Goal: Task Accomplishment & Management: Complete application form

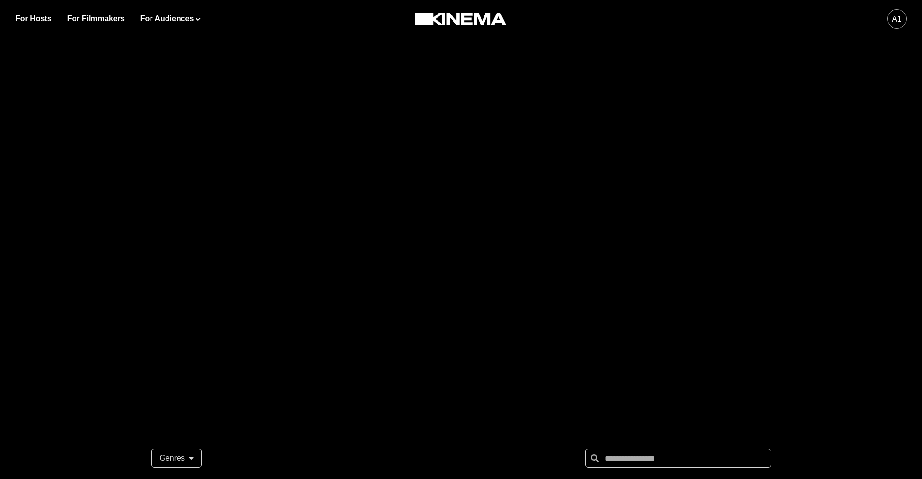
click at [890, 16] on div "a1" at bounding box center [896, 18] width 19 height 19
drag, startPoint x: 657, startPoint y: 117, endPoint x: 552, endPoint y: 43, distance: 128.5
click at [653, 114] on div at bounding box center [461, 193] width 922 height 387
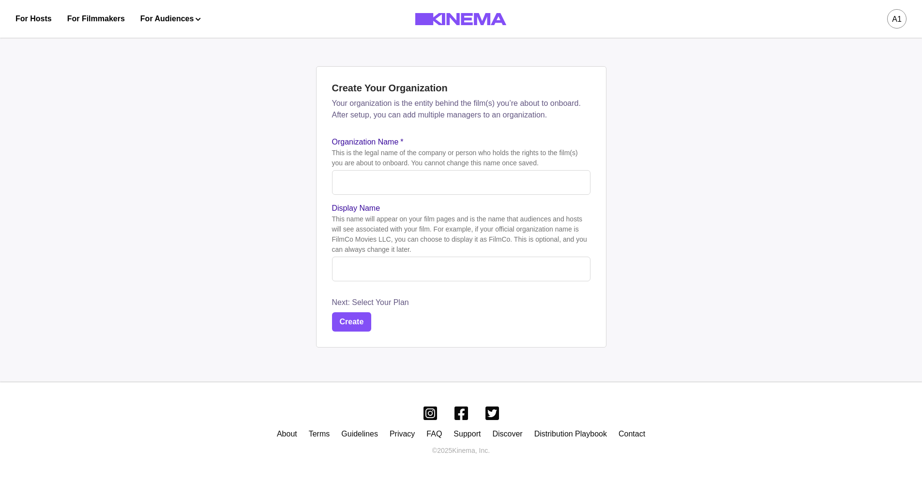
click at [415, 186] on input "Organization Name *" at bounding box center [461, 182] width 258 height 25
type input "**********"
click at [360, 326] on button "Create" at bounding box center [352, 322] width 40 height 19
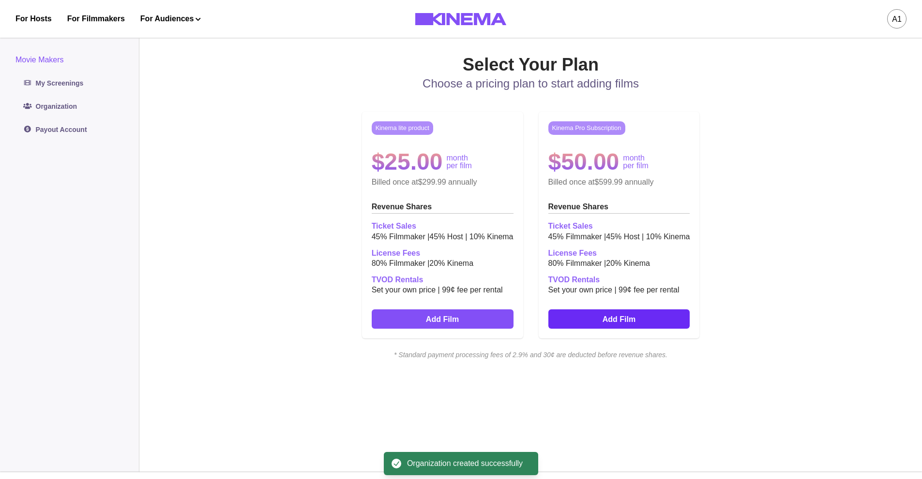
click at [643, 322] on link "Add Film" at bounding box center [619, 319] width 142 height 19
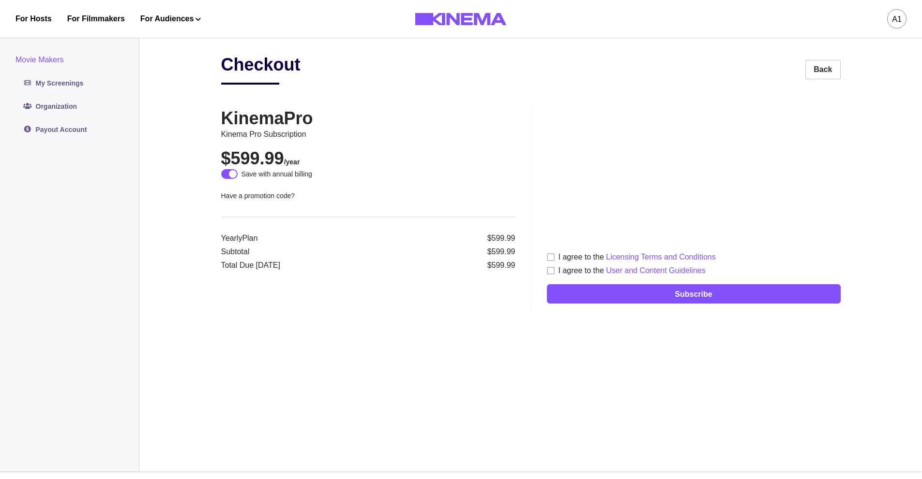
click at [551, 256] on span at bounding box center [551, 258] width 8 height 8
click at [551, 268] on span at bounding box center [551, 271] width 8 height 8
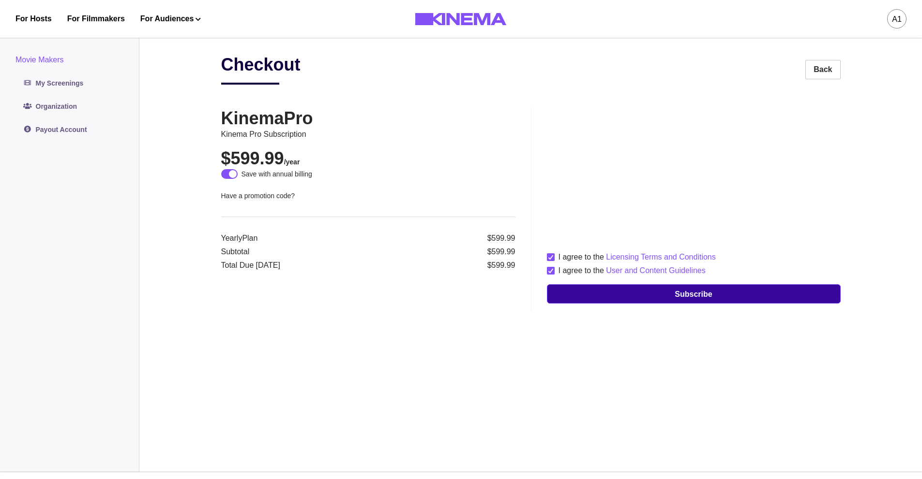
click at [661, 295] on button "Subscribe" at bounding box center [694, 293] width 294 height 19
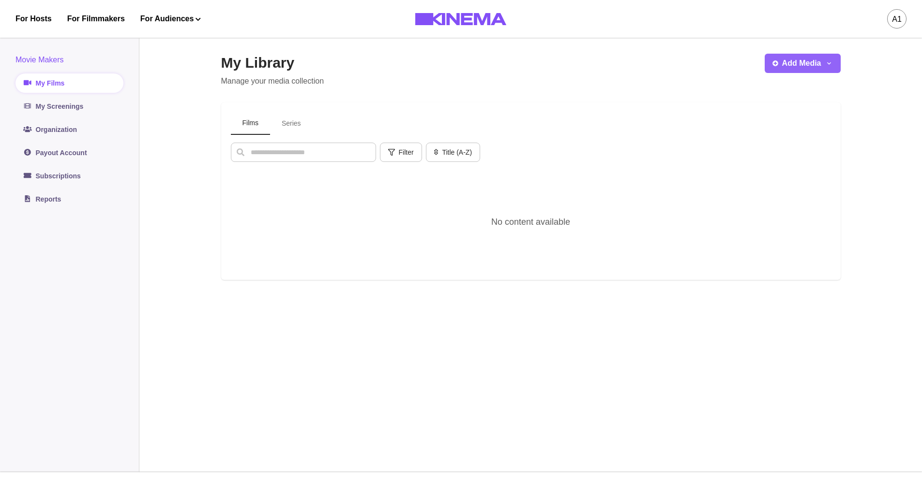
click at [777, 64] on icon "button" at bounding box center [775, 63] width 6 height 6
click at [787, 90] on button "Add Film" at bounding box center [817, 89] width 107 height 17
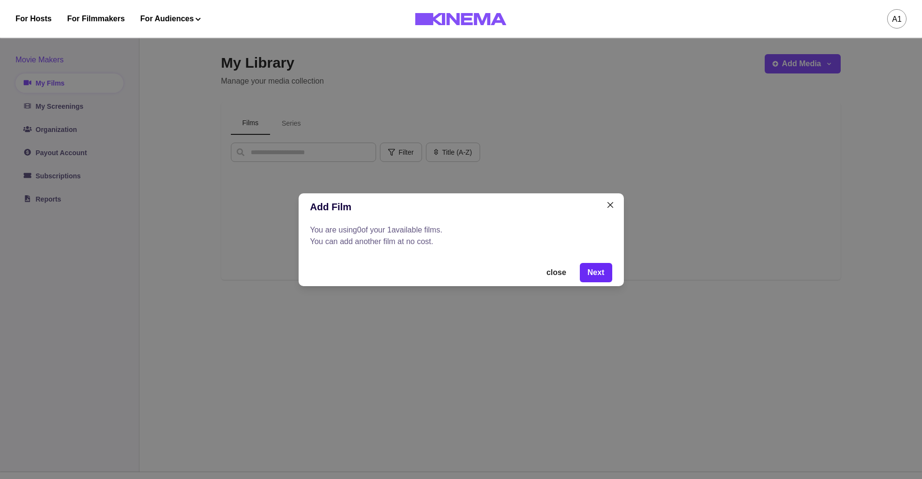
click at [594, 275] on button "Next" at bounding box center [596, 272] width 32 height 19
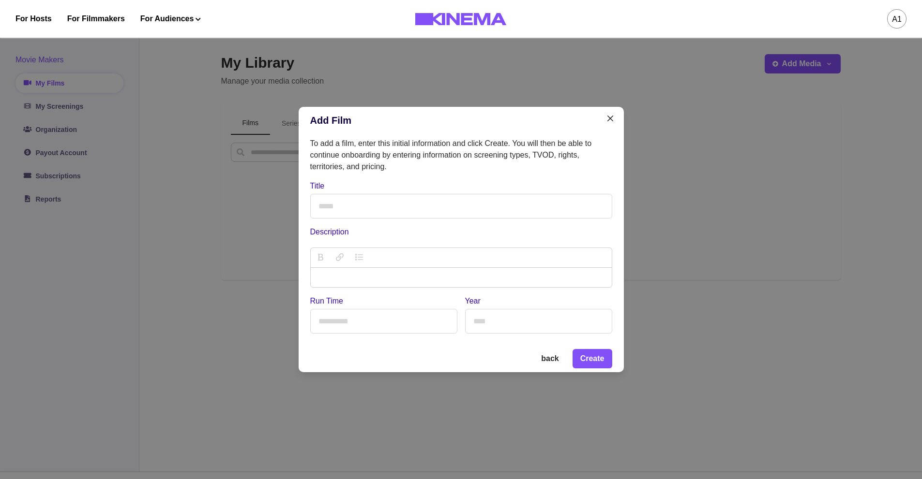
click at [454, 210] on input "Title" at bounding box center [461, 206] width 302 height 25
type input "**********"
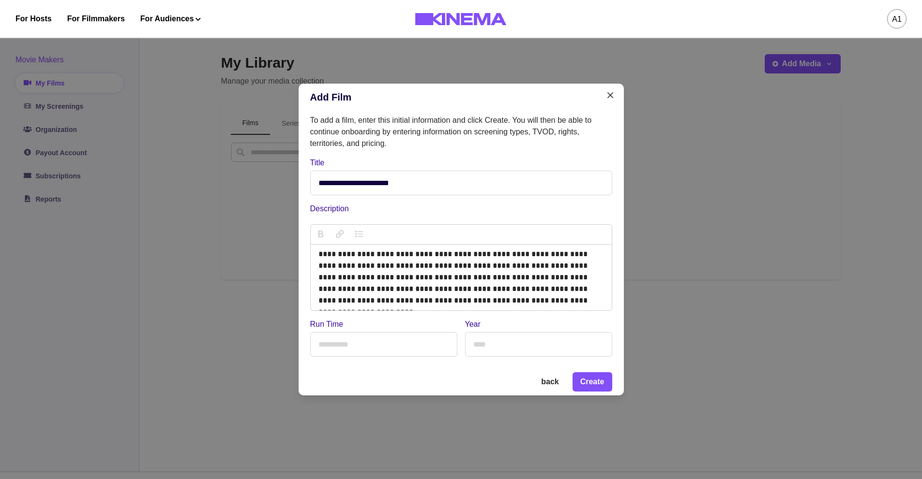
click at [384, 341] on input "Run Time" at bounding box center [383, 344] width 147 height 25
type input "***"
type input "****"
click at [580, 386] on button "Create" at bounding box center [592, 382] width 40 height 19
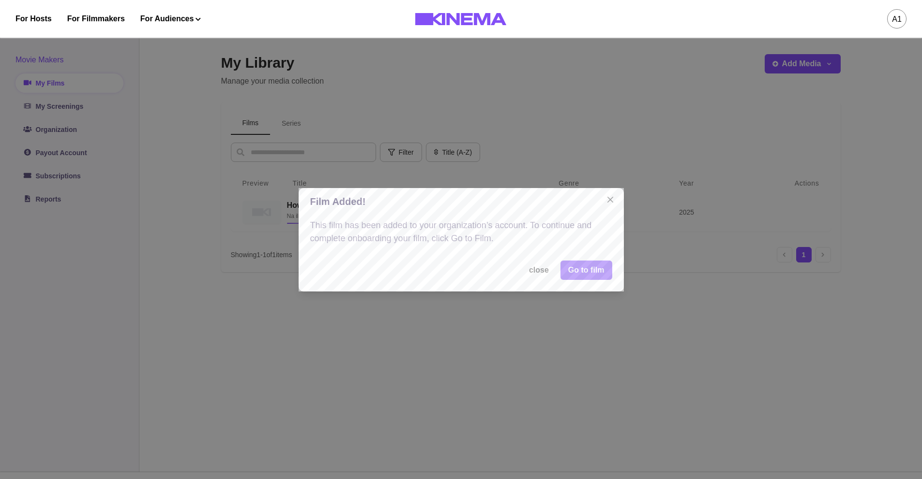
click at [595, 272] on link "Go to film" at bounding box center [586, 270] width 52 height 19
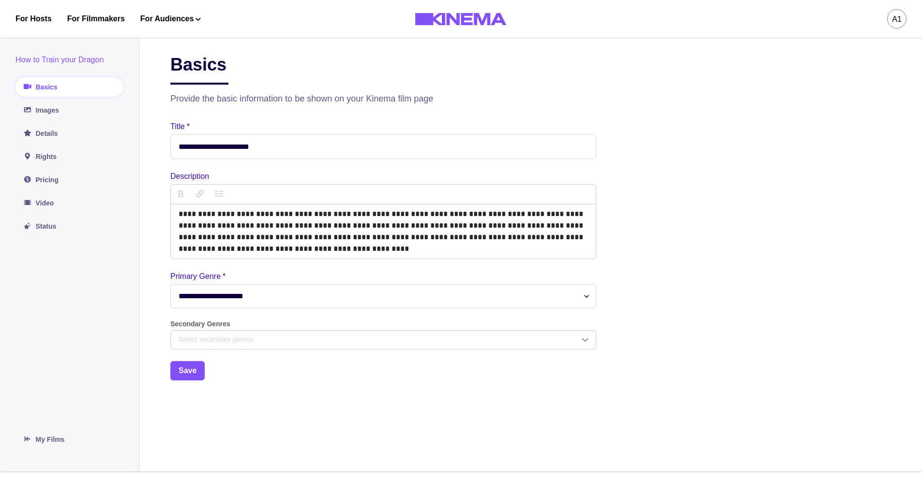
click at [443, 292] on select "**********" at bounding box center [383, 296] width 426 height 24
select select "*******"
click at [170, 285] on select "**********" at bounding box center [383, 296] width 426 height 24
click at [370, 349] on div "Select secondary genres" at bounding box center [383, 340] width 425 height 18
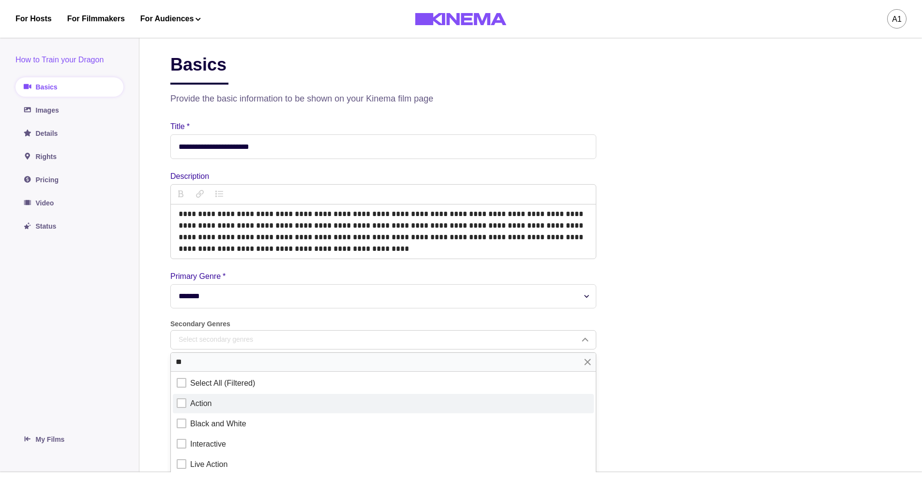
type input "**"
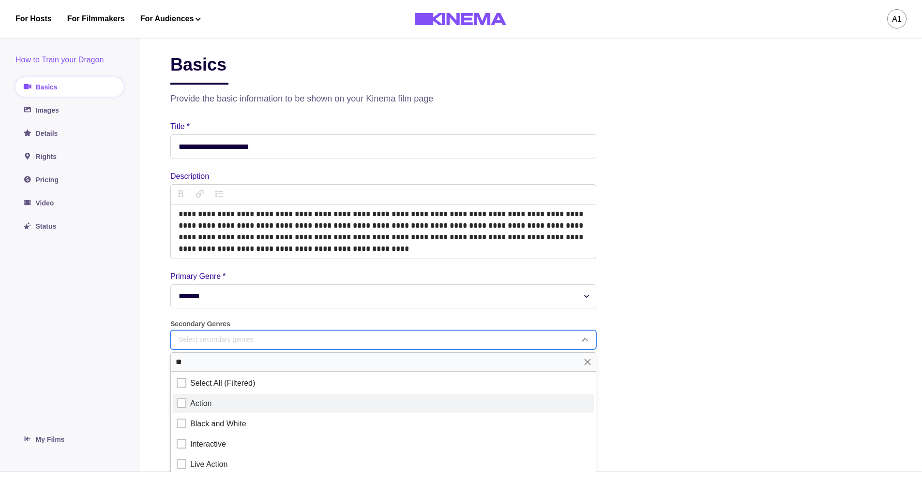
click at [182, 407] on div at bounding box center [182, 404] width 10 height 10
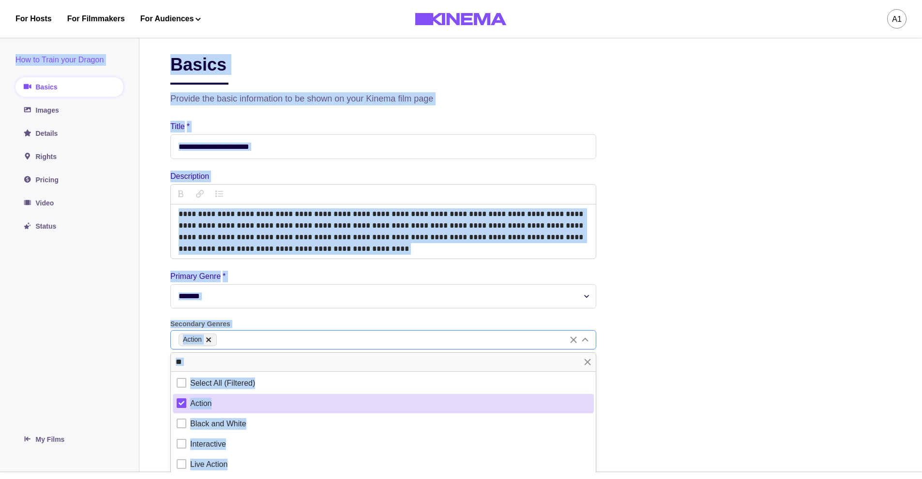
click at [250, 343] on div "Action" at bounding box center [373, 340] width 389 height 13
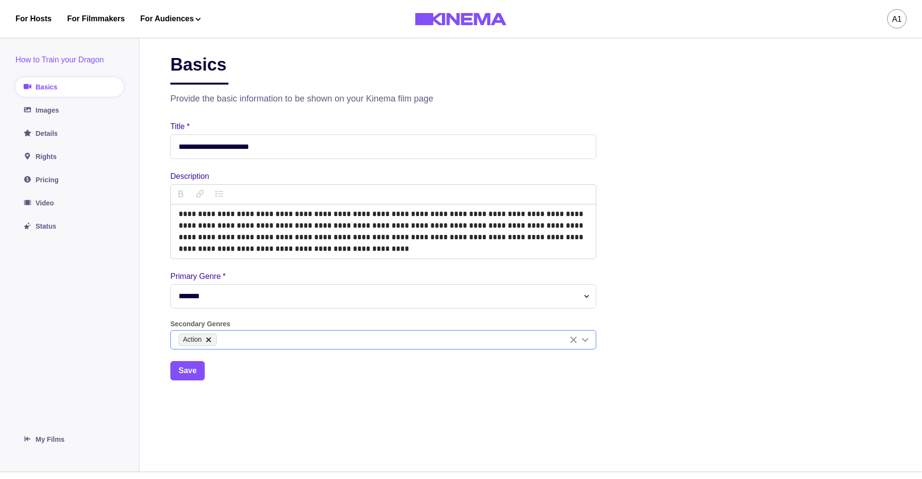
click at [251, 343] on div "Action" at bounding box center [373, 340] width 389 height 13
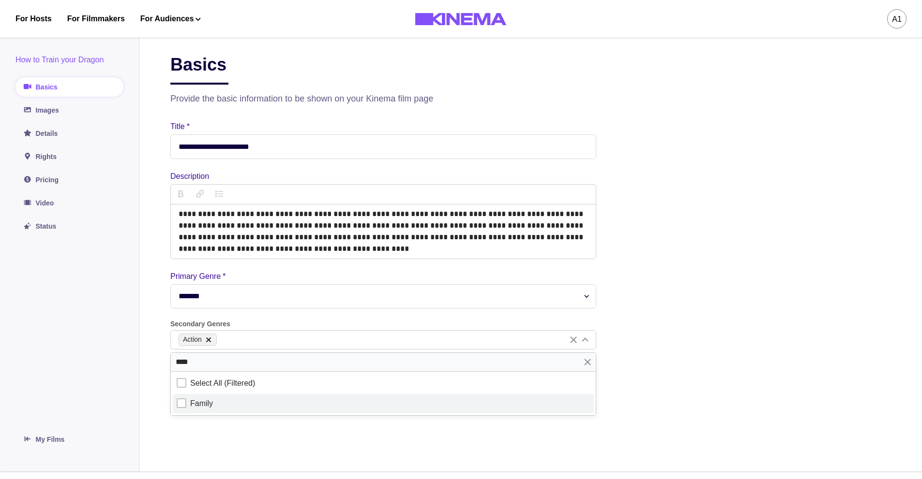
type input "****"
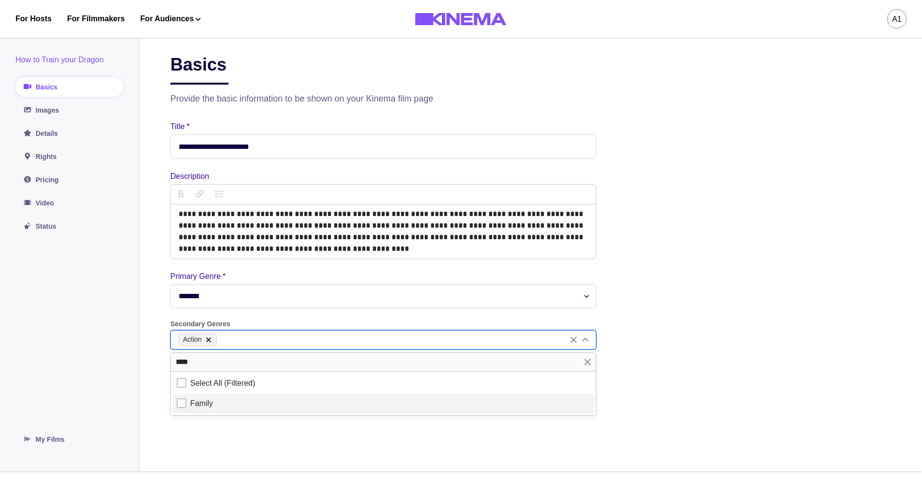
click at [176, 407] on label "Family" at bounding box center [383, 403] width 421 height 19
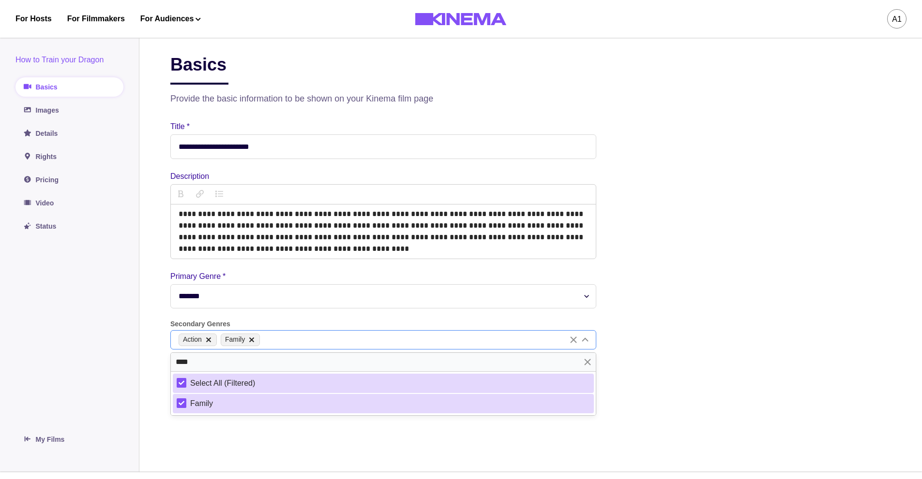
click at [302, 341] on div "Action Family" at bounding box center [373, 340] width 389 height 13
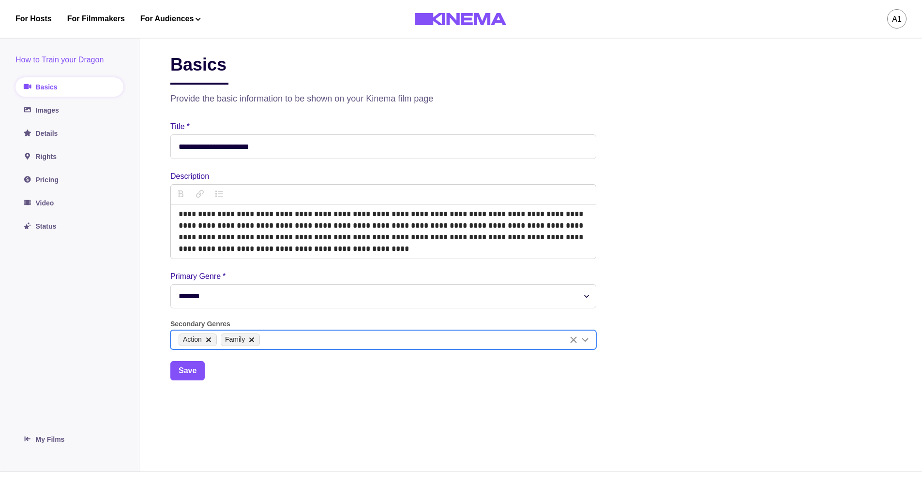
click at [303, 341] on div "Action Family" at bounding box center [373, 340] width 389 height 13
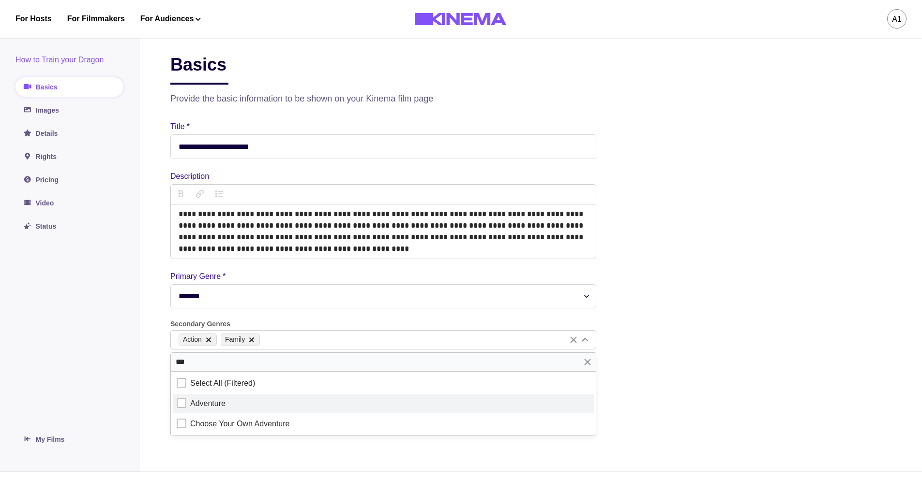
type input "***"
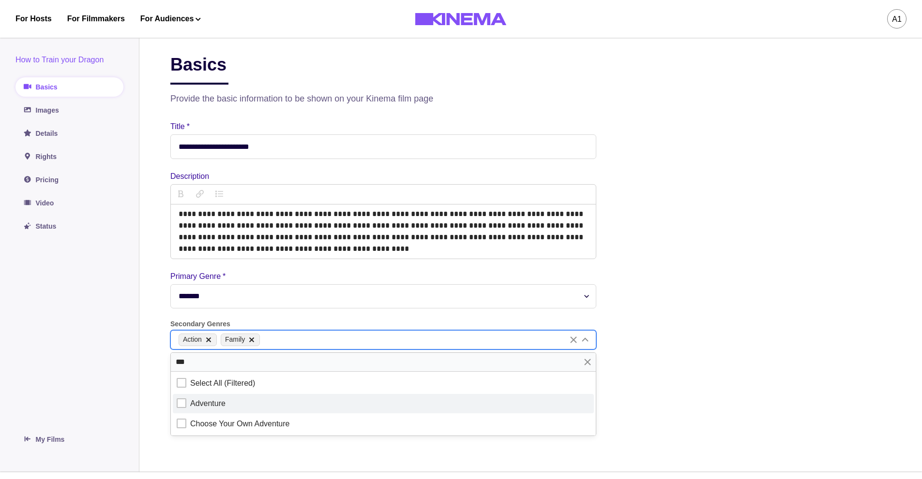
click at [186, 404] on div "Adventure" at bounding box center [383, 404] width 413 height 12
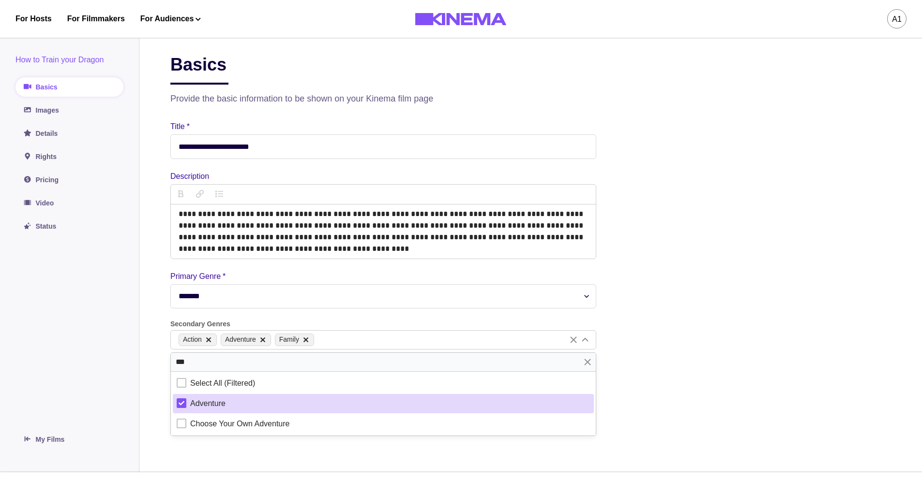
click at [148, 393] on main "**********" at bounding box center [530, 252] width 782 height 442
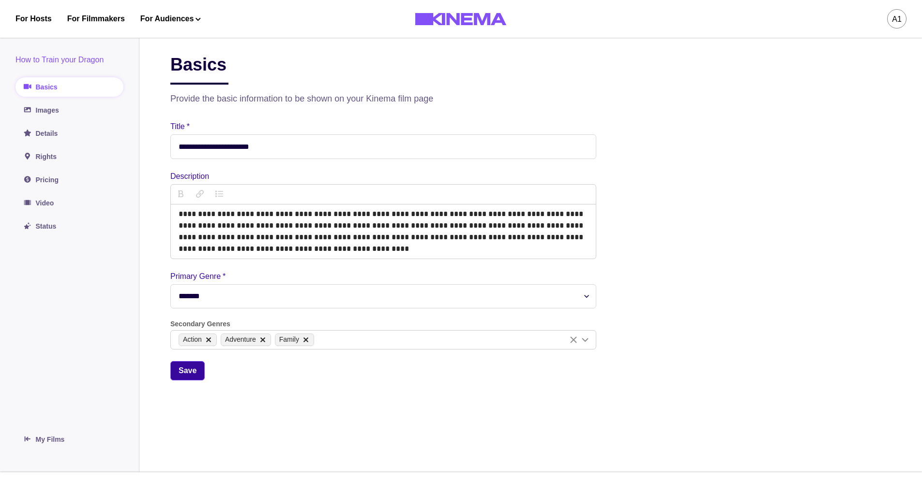
click at [193, 371] on button "Save" at bounding box center [187, 370] width 34 height 19
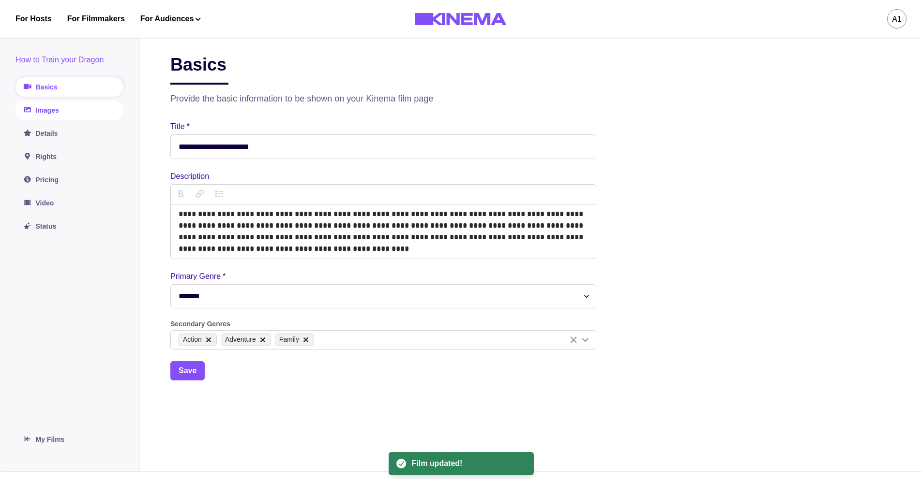
click at [61, 103] on link "Images" at bounding box center [69, 110] width 108 height 19
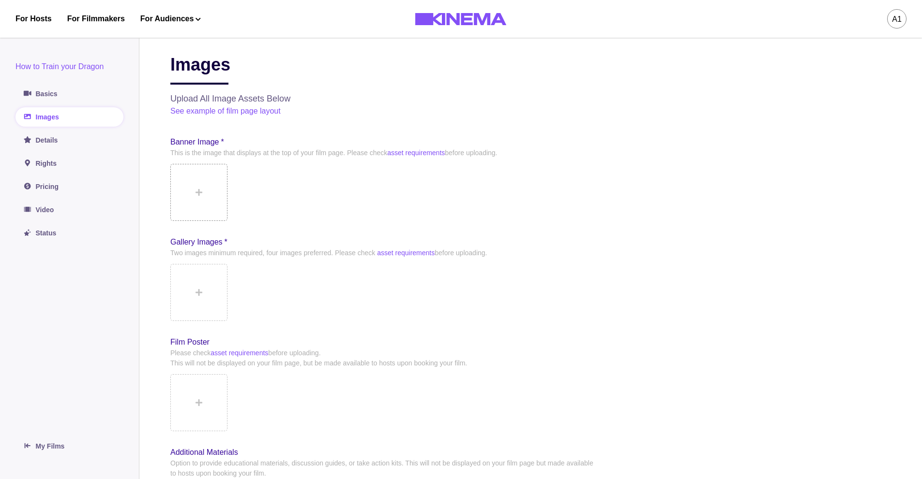
click at [198, 198] on button at bounding box center [198, 192] width 57 height 57
click at [201, 190] on icon at bounding box center [198, 193] width 7 height 8
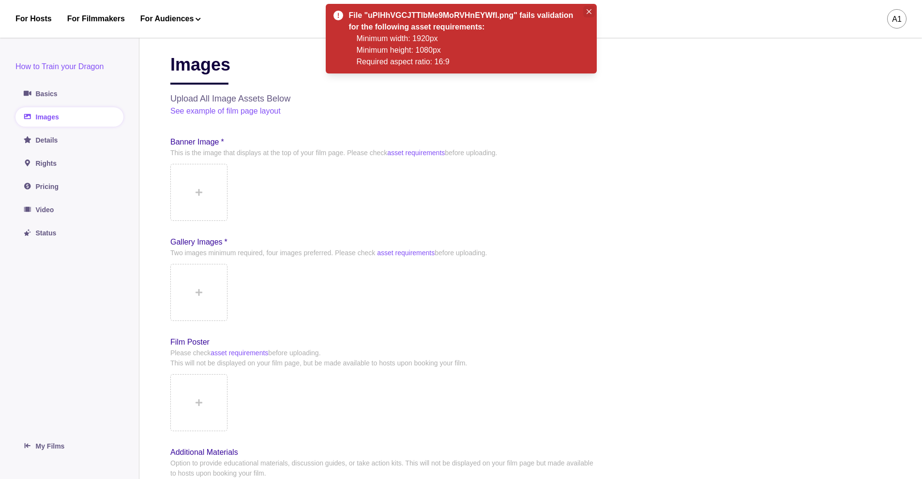
click at [590, 11] on icon "Close" at bounding box center [588, 11] width 5 height 5
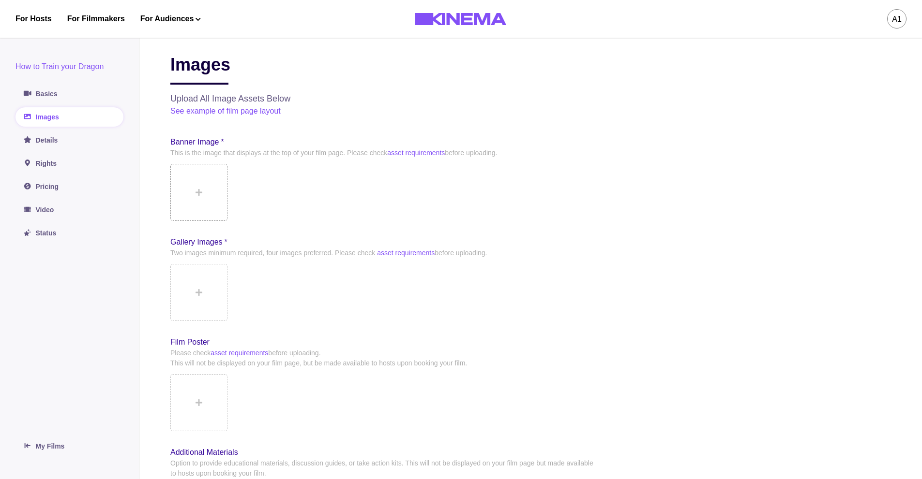
click at [193, 200] on button at bounding box center [198, 192] width 57 height 57
click at [199, 195] on icon at bounding box center [198, 192] width 7 height 7
click at [218, 185] on button at bounding box center [198, 192] width 57 height 57
click at [204, 208] on button at bounding box center [198, 192] width 57 height 57
click at [216, 187] on button at bounding box center [198, 192] width 57 height 57
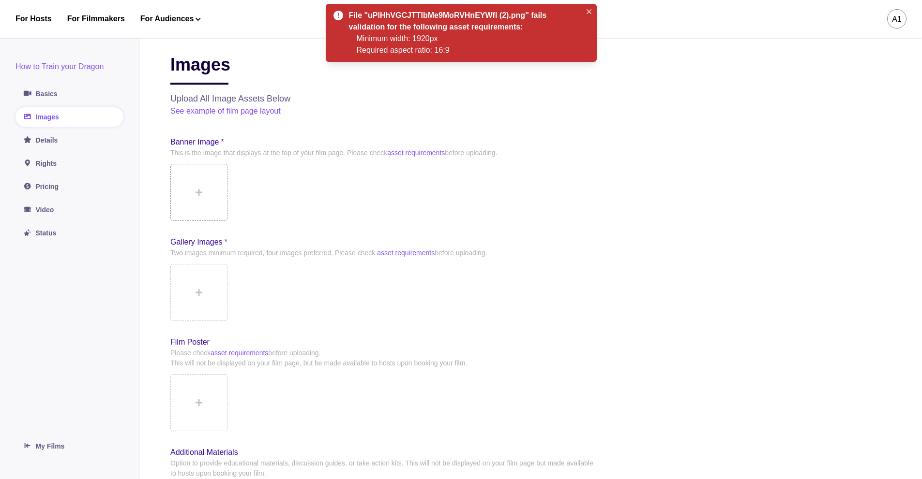
click at [211, 191] on button at bounding box center [198, 192] width 57 height 57
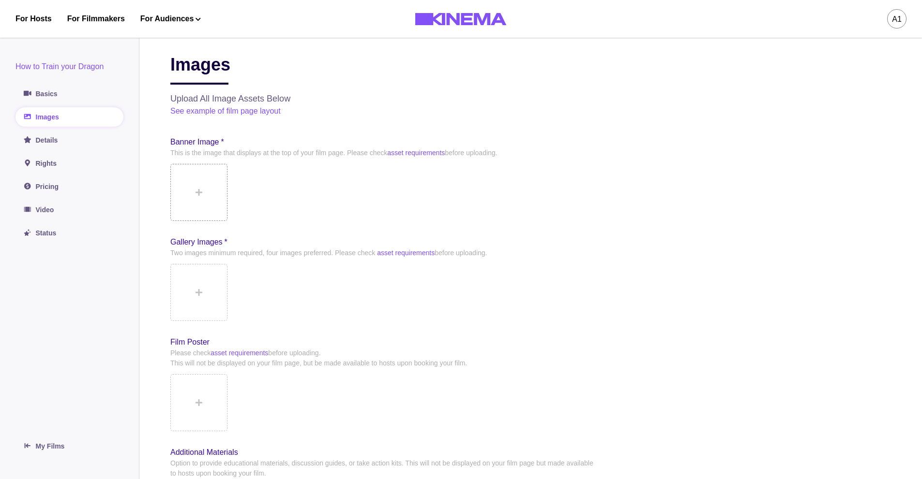
click at [190, 179] on button at bounding box center [198, 192] width 57 height 57
click at [205, 195] on button at bounding box center [198, 192] width 57 height 57
click at [204, 295] on button at bounding box center [198, 292] width 57 height 57
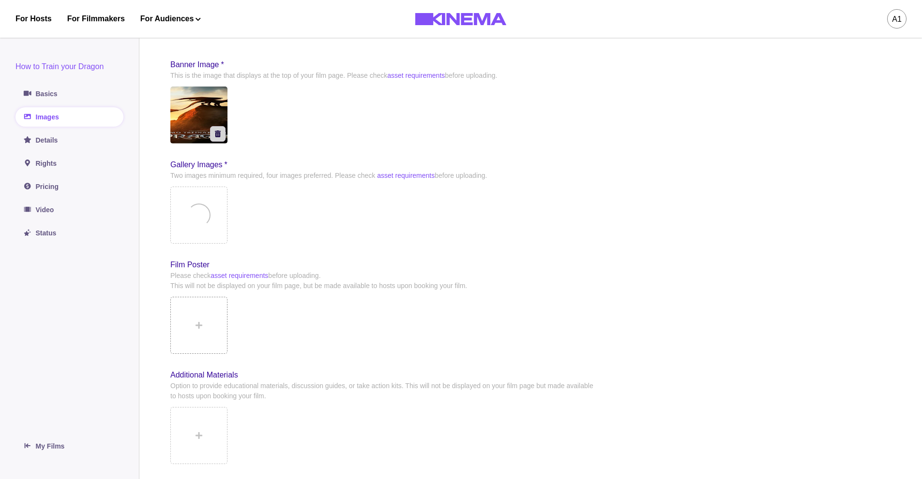
scroll to position [97, 0]
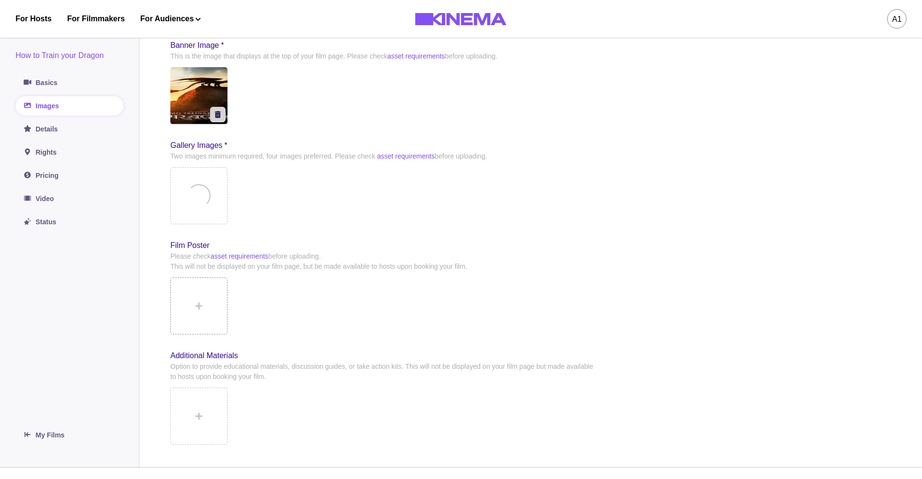
click at [194, 308] on button at bounding box center [198, 306] width 57 height 57
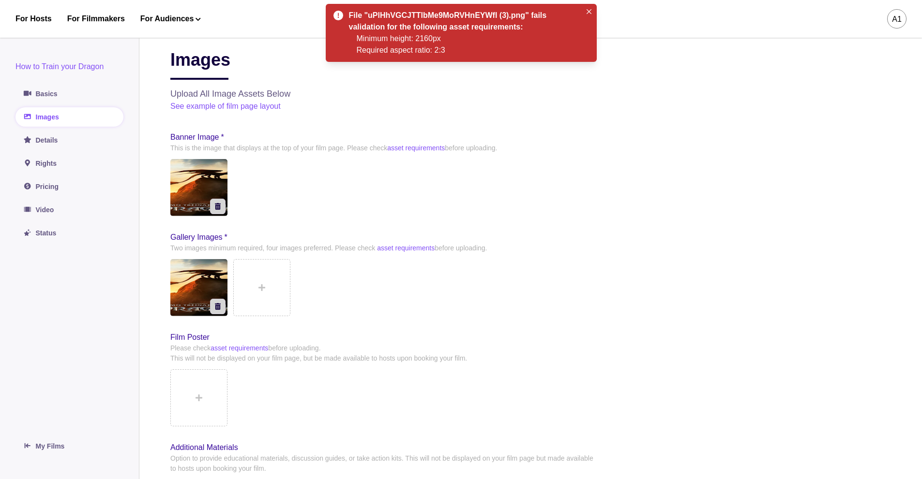
scroll to position [0, 0]
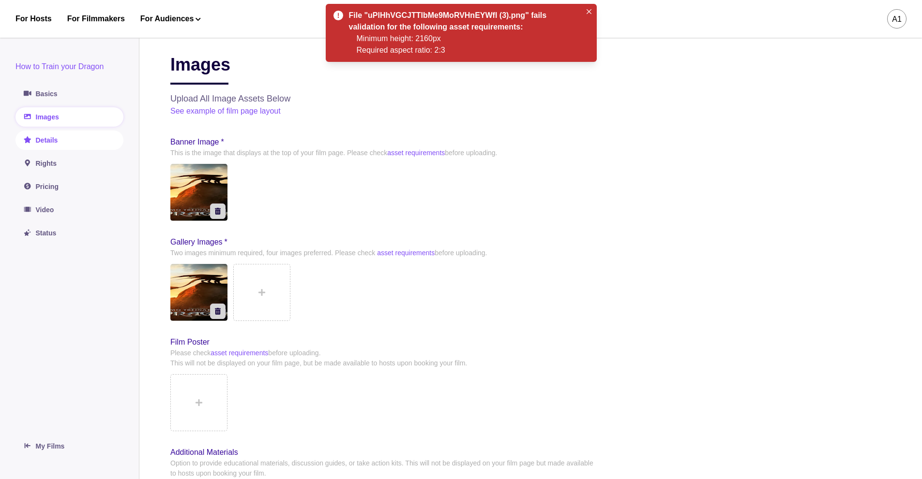
click at [71, 138] on link "Details" at bounding box center [69, 140] width 108 height 19
click at [591, 12] on icon "Close" at bounding box center [588, 11] width 5 height 5
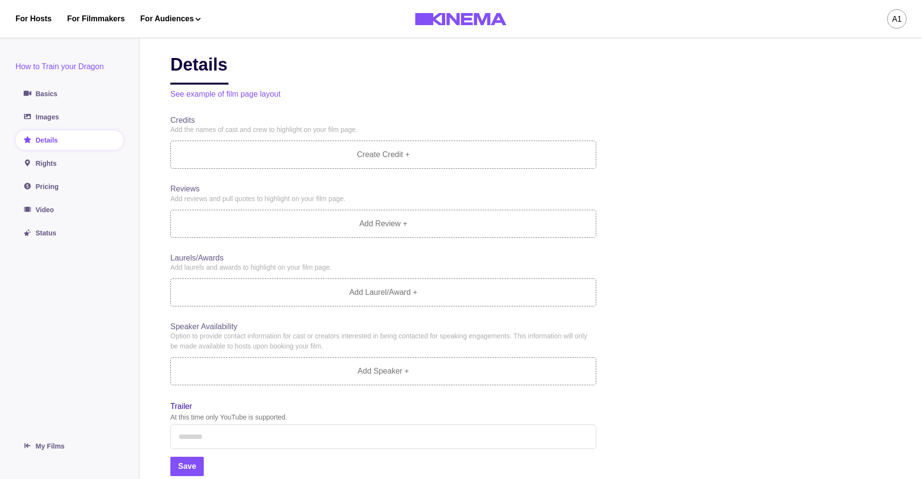
click at [379, 160] on p "Create Credit +" at bounding box center [383, 155] width 53 height 12
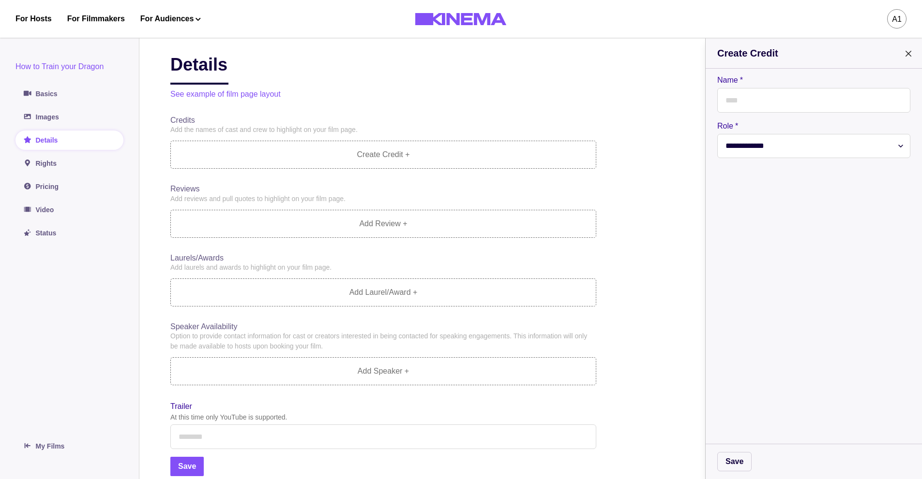
click at [776, 106] on input "Name *" at bounding box center [813, 100] width 193 height 25
click at [743, 152] on select "**********" at bounding box center [813, 146] width 193 height 24
select select "********"
click at [717, 135] on select "**********" at bounding box center [813, 146] width 193 height 24
click at [759, 110] on input "Name *" at bounding box center [813, 100] width 193 height 25
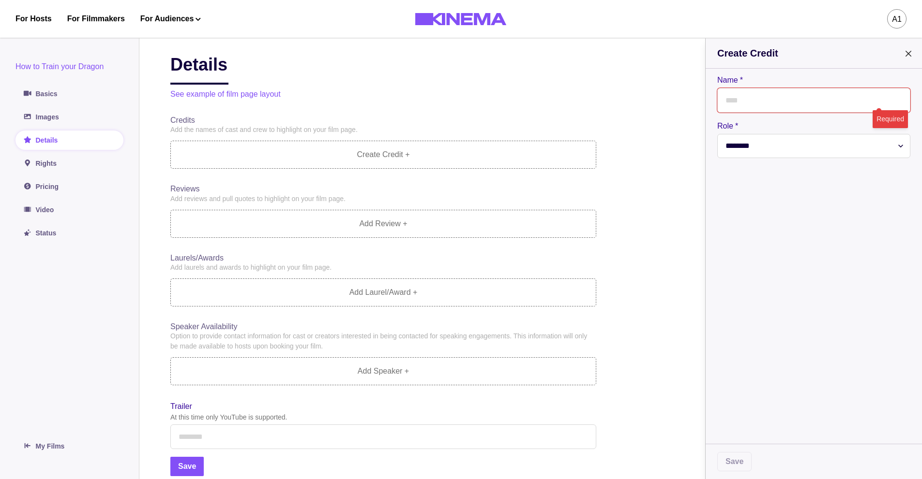
paste input "**********"
type input "**********"
click at [785, 249] on div "**********" at bounding box center [813, 256] width 216 height 375
click at [747, 459] on button "Save" at bounding box center [734, 461] width 34 height 19
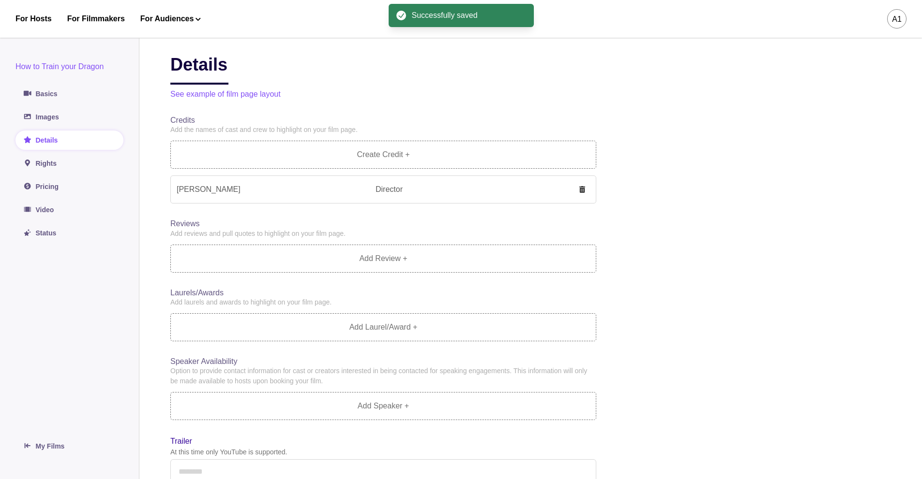
click at [388, 263] on p "Add Review +" at bounding box center [383, 259] width 48 height 12
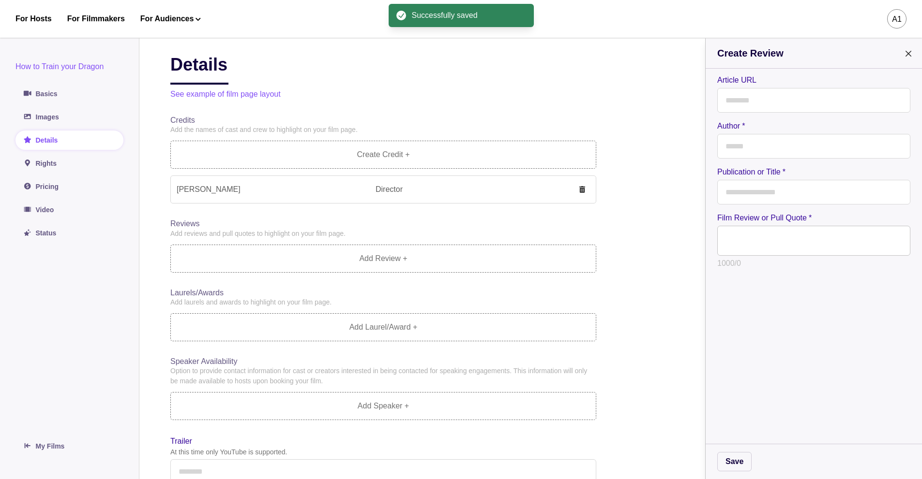
click at [772, 104] on input "Article URL" at bounding box center [813, 100] width 193 height 25
type input "**********"
click at [772, 143] on input "Author *" at bounding box center [813, 146] width 193 height 25
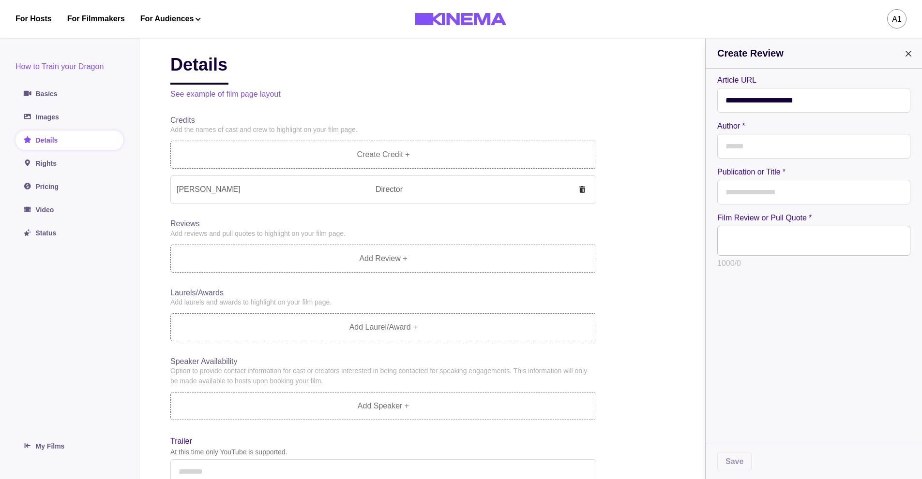
click at [746, 144] on input "Author *" at bounding box center [813, 146] width 193 height 25
type input "******"
type input "*********"
type textarea "**********"
click at [738, 473] on footer "Save" at bounding box center [813, 461] width 216 height 35
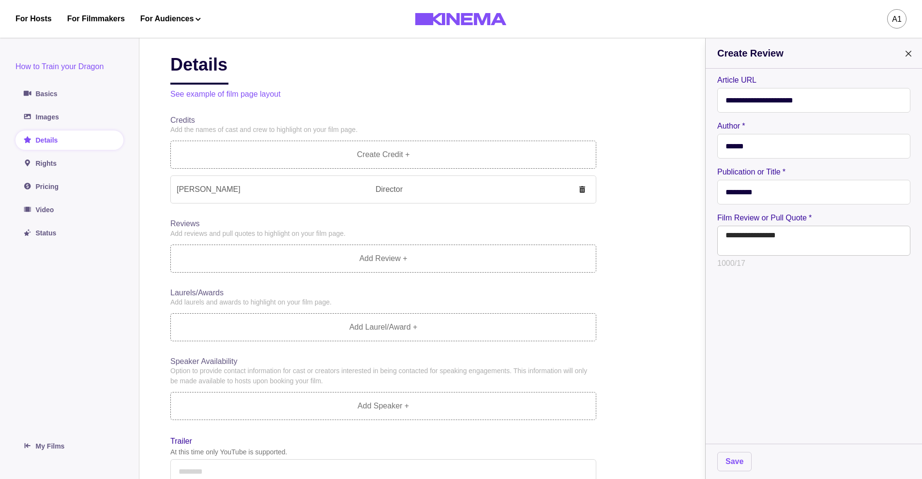
click at [737, 461] on button "Save" at bounding box center [734, 461] width 34 height 19
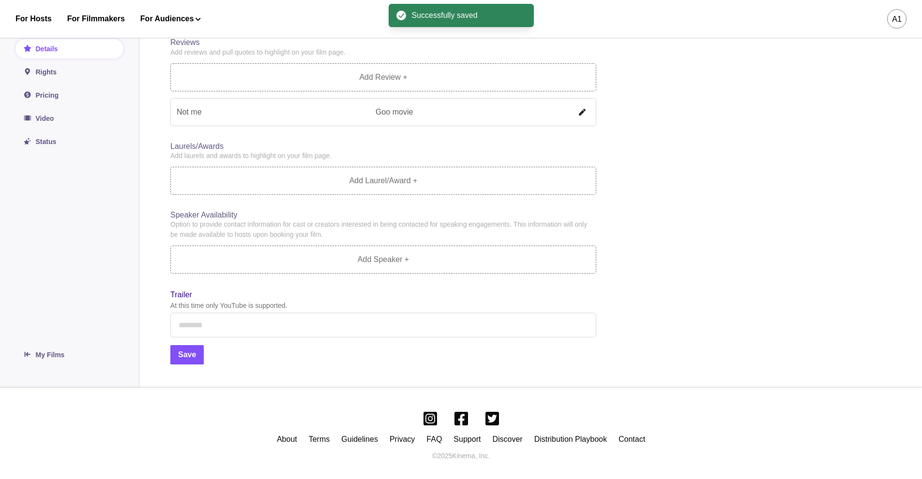
scroll to position [188, 0]
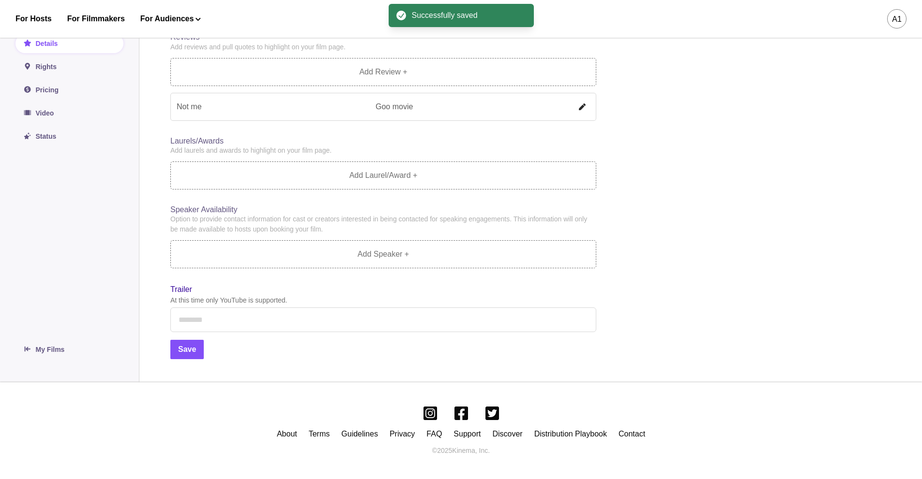
drag, startPoint x: 279, startPoint y: 319, endPoint x: 260, endPoint y: 314, distance: 19.5
click at [277, 319] on input "Trailer" at bounding box center [383, 320] width 426 height 25
click at [189, 352] on button "Save" at bounding box center [186, 349] width 33 height 19
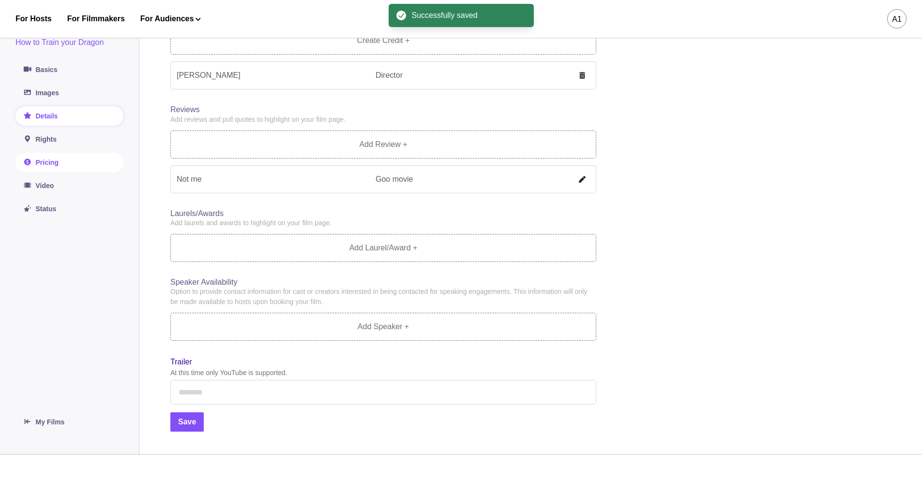
scroll to position [91, 0]
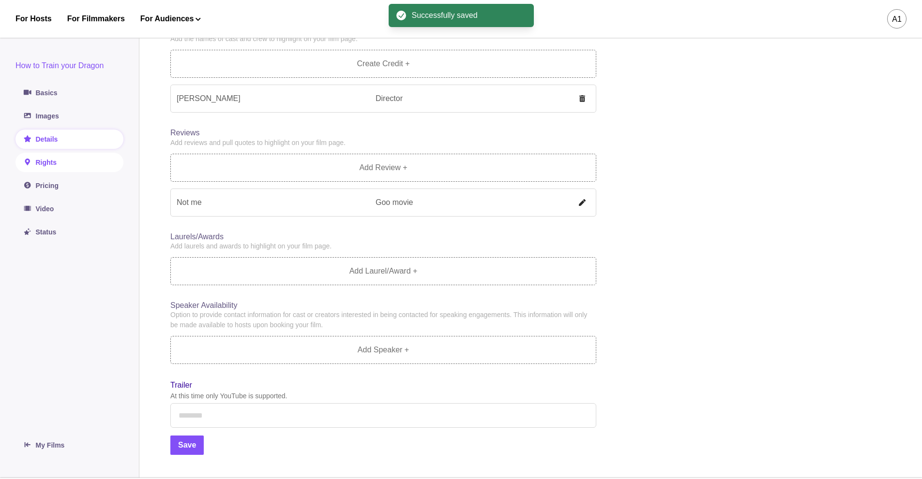
click at [76, 165] on link "Rights" at bounding box center [69, 162] width 108 height 19
click at [55, 167] on link "Rights" at bounding box center [69, 162] width 108 height 19
click at [44, 165] on link "Rights" at bounding box center [69, 162] width 108 height 19
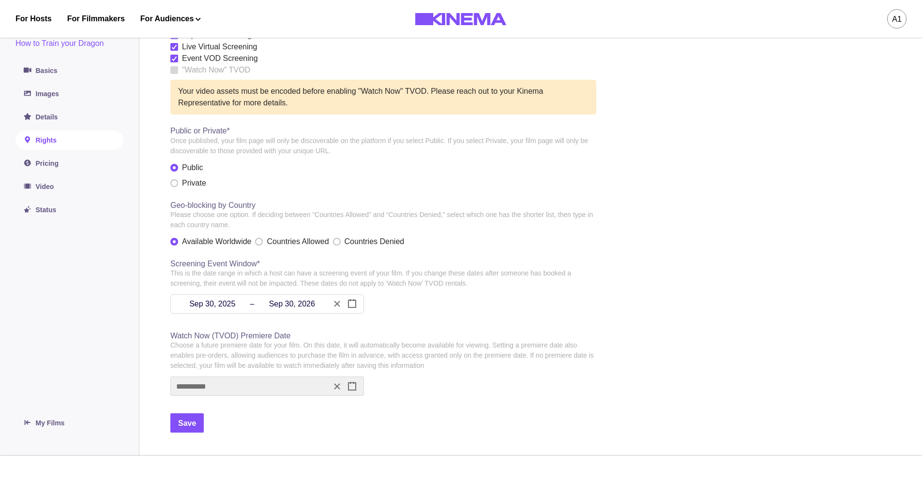
scroll to position [97, 0]
click at [45, 162] on link "Pricing" at bounding box center [69, 162] width 108 height 19
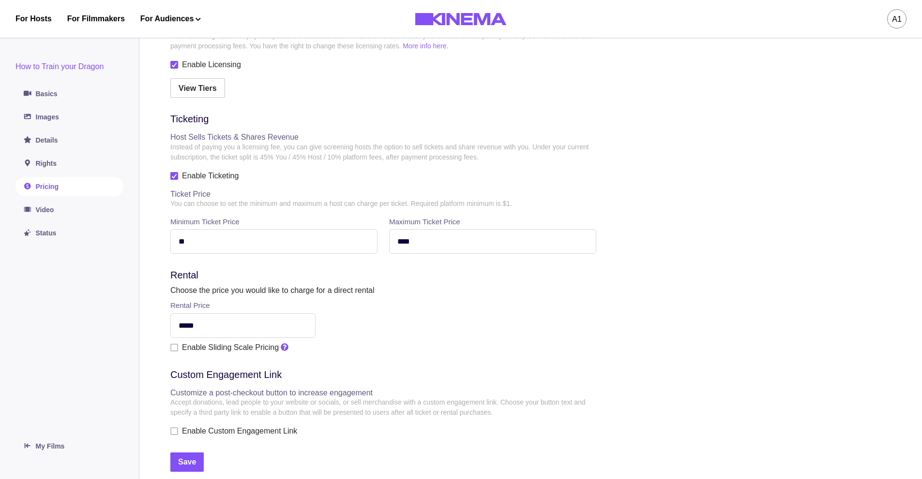
scroll to position [145, 0]
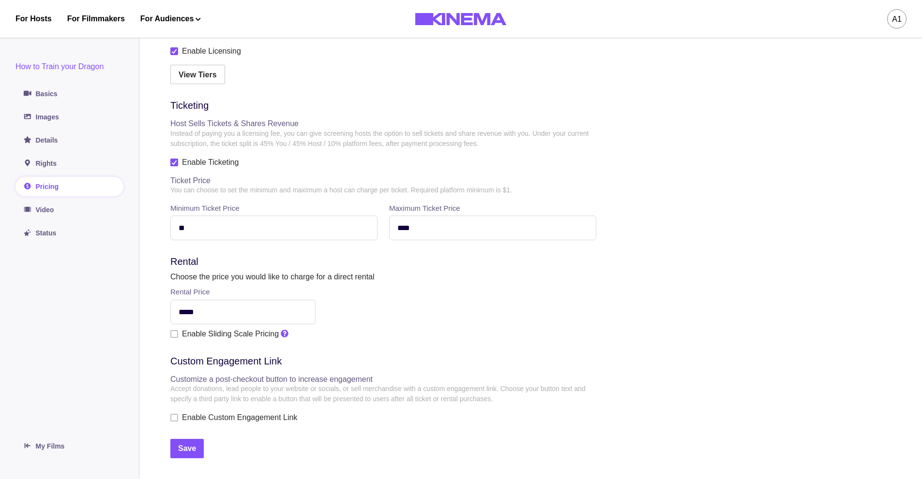
drag, startPoint x: 288, startPoint y: 230, endPoint x: 203, endPoint y: 231, distance: 85.2
click at [203, 231] on input "**" at bounding box center [273, 228] width 207 height 25
type input "***"
type input "****"
drag, startPoint x: 277, startPoint y: 310, endPoint x: 185, endPoint y: 311, distance: 91.9
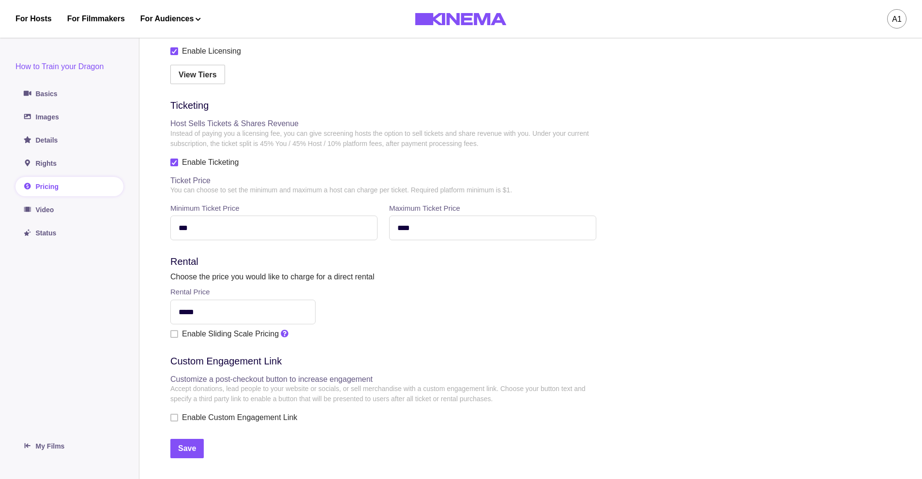
click at [183, 312] on input "*****" at bounding box center [242, 312] width 145 height 25
type input "*****"
click at [423, 337] on div "Enable Sliding Scale Pricing" at bounding box center [383, 334] width 426 height 12
click at [184, 335] on span "Enable Sliding Scale Pricing" at bounding box center [230, 334] width 97 height 12
click at [177, 338] on span at bounding box center [174, 334] width 8 height 8
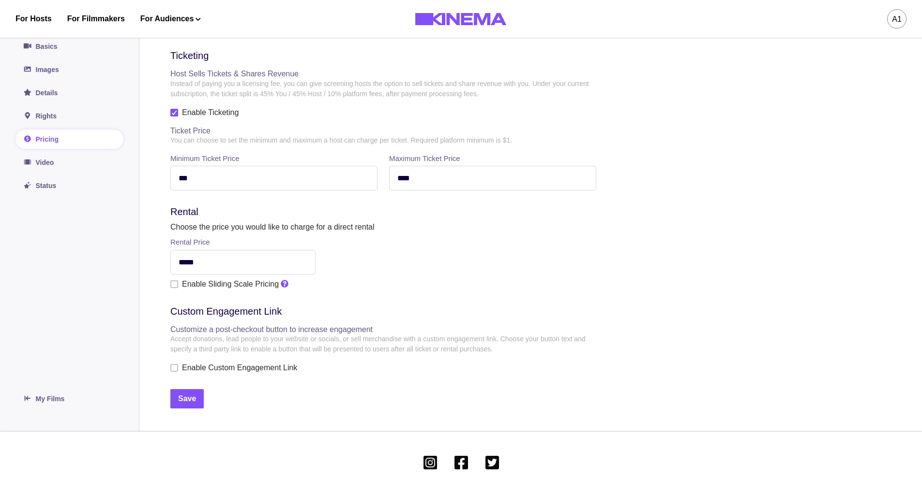
scroll to position [242, 0]
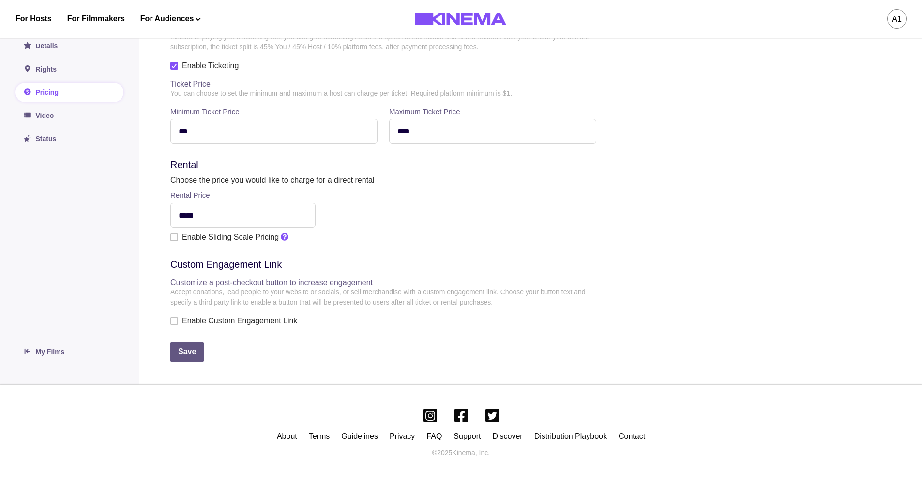
click at [181, 362] on button "Save" at bounding box center [186, 352] width 33 height 19
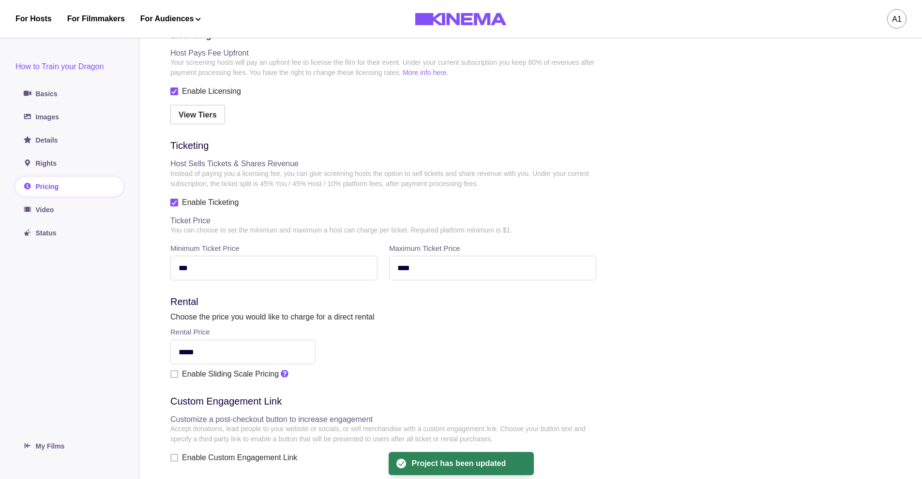
scroll to position [97, 0]
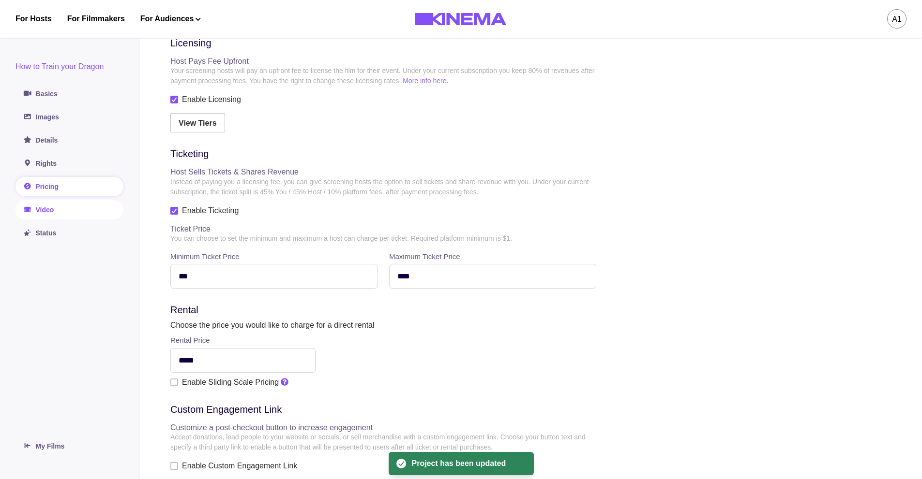
click at [40, 205] on link "Video" at bounding box center [69, 209] width 108 height 19
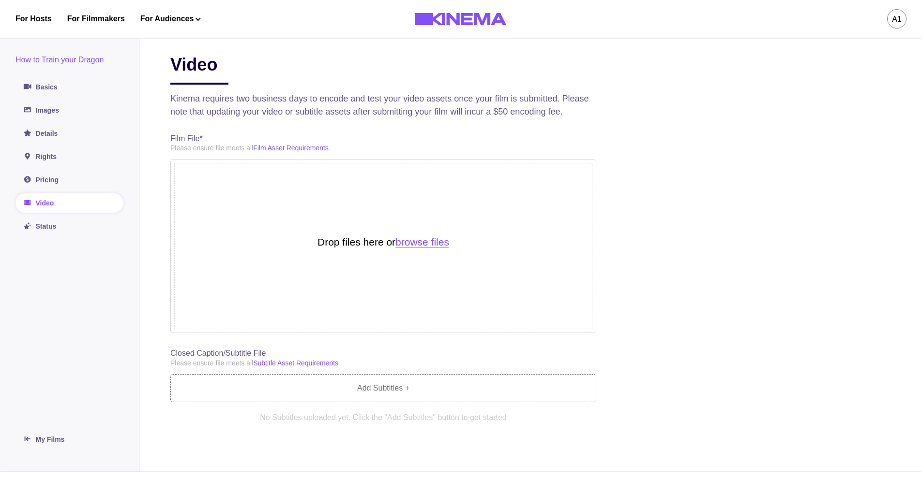
click at [423, 248] on button "browse files" at bounding box center [422, 242] width 54 height 11
click at [641, 83] on main "Video Kinema requires two business days to encode and test your video assets on…" at bounding box center [530, 252] width 782 height 442
click at [431, 248] on button "browse files" at bounding box center [422, 242] width 54 height 11
click at [298, 152] on link "Film Asset Requirements" at bounding box center [290, 148] width 75 height 8
click at [438, 248] on button "browse files" at bounding box center [422, 242] width 54 height 11
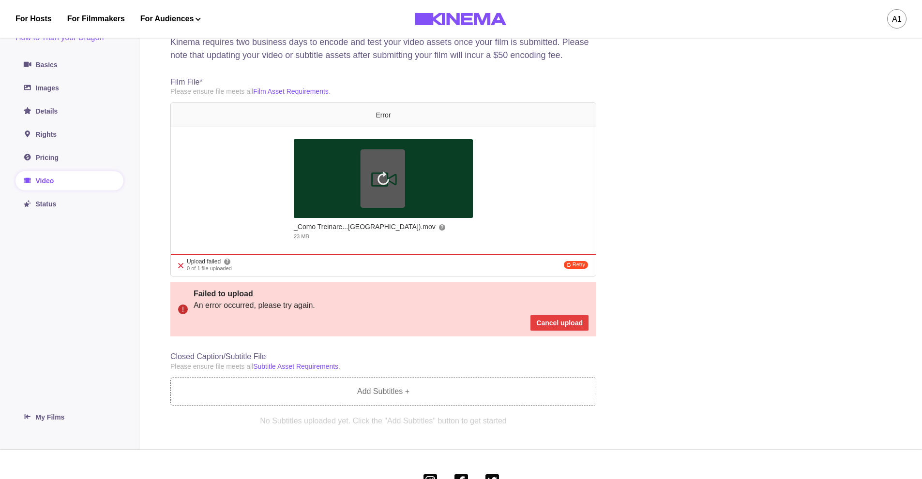
scroll to position [97, 0]
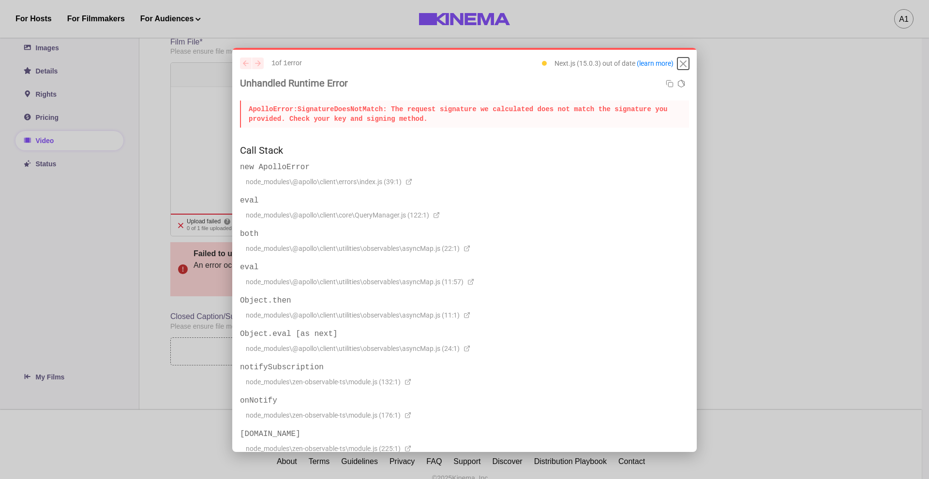
click at [677, 63] on icon "Close" at bounding box center [683, 64] width 12 height 12
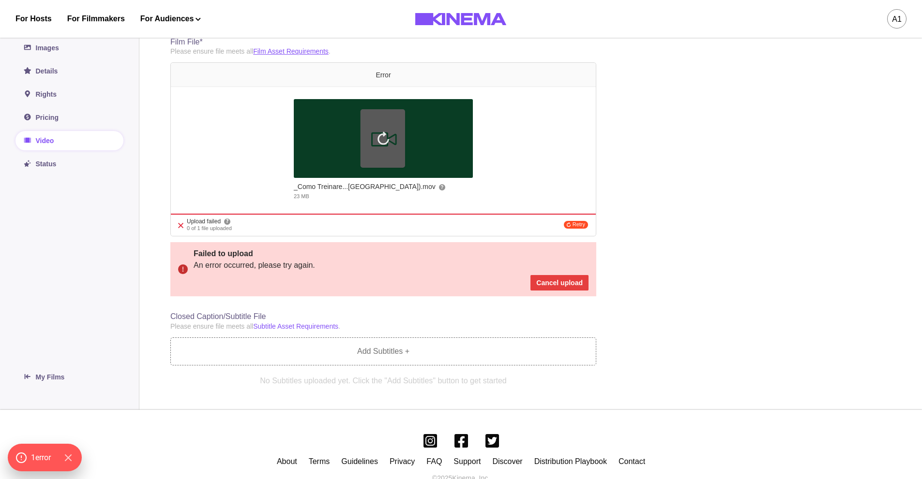
click at [295, 55] on link "Film Asset Requirements" at bounding box center [290, 51] width 75 height 8
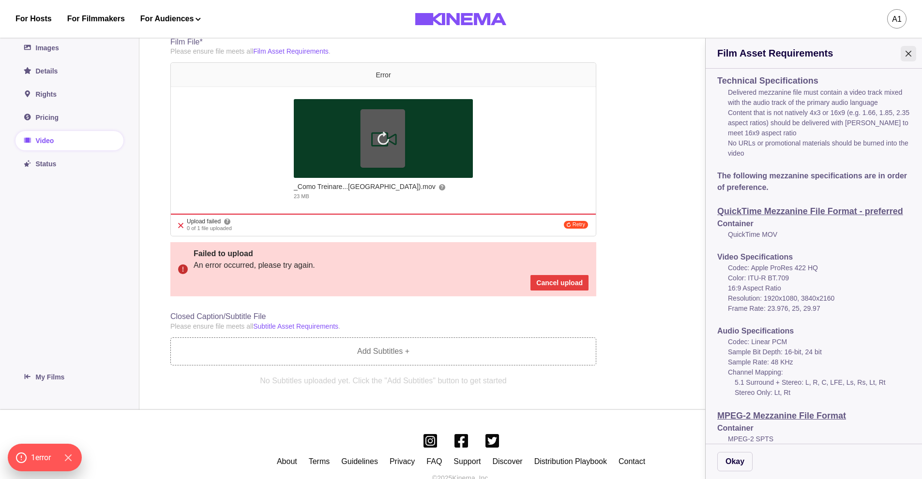
click at [910, 55] on icon "Close" at bounding box center [908, 54] width 6 height 6
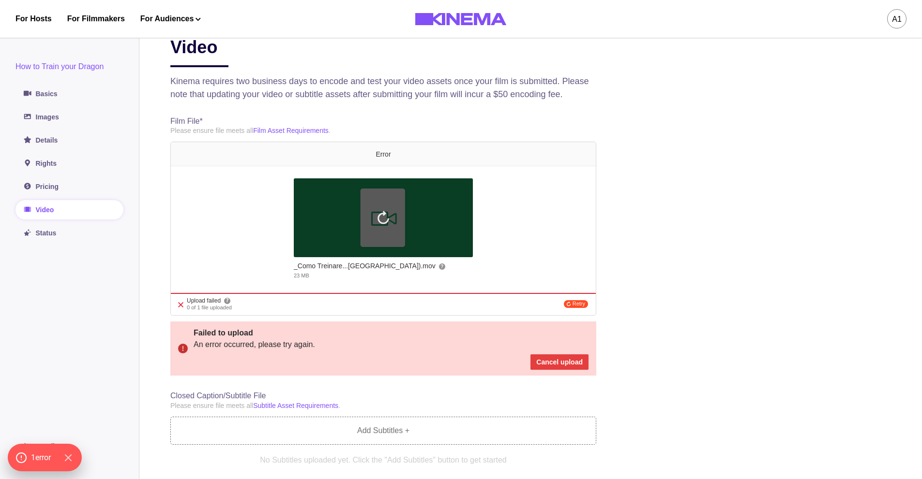
scroll to position [0, 0]
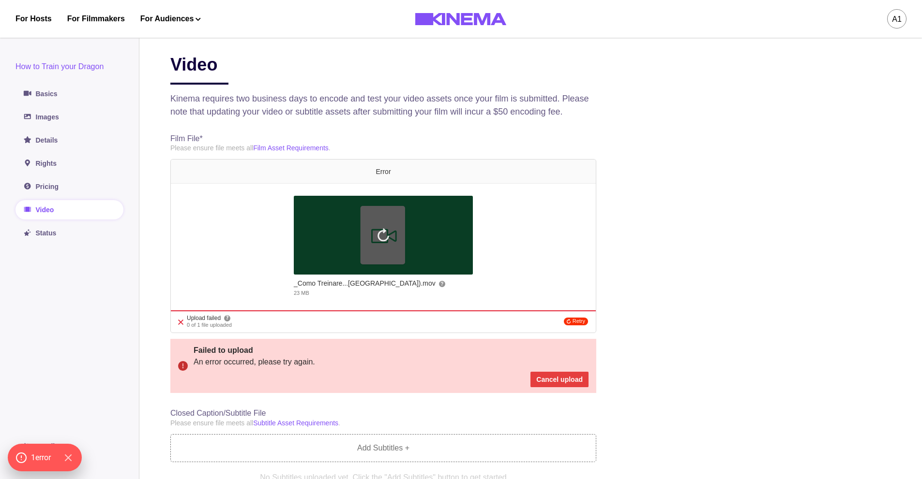
click at [574, 326] on button "Retry" at bounding box center [576, 322] width 24 height 8
click at [541, 388] on button "Cancel upload" at bounding box center [559, 379] width 58 height 15
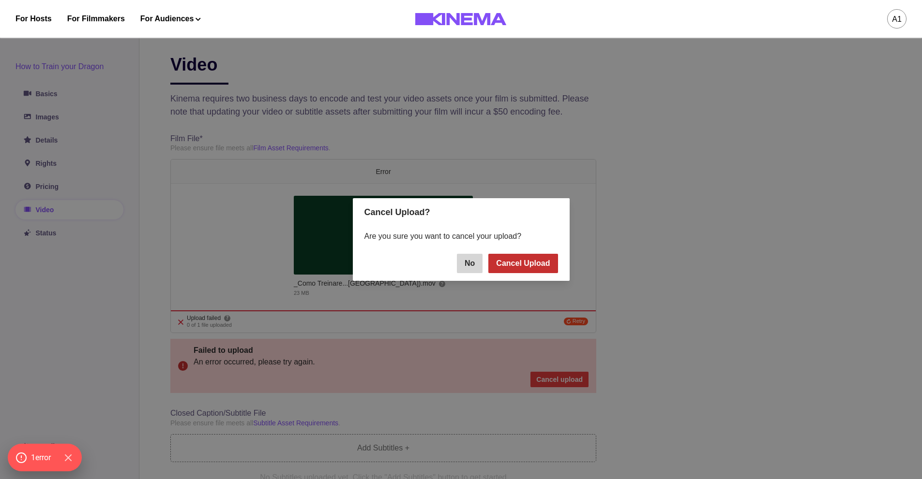
click at [543, 260] on button "Cancel Upload" at bounding box center [522, 263] width 69 height 19
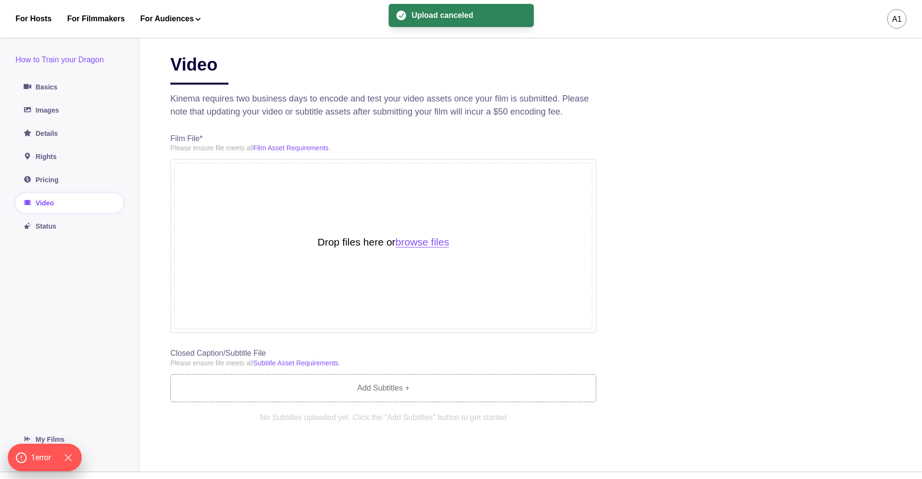
click at [443, 248] on button "browse files" at bounding box center [422, 242] width 54 height 11
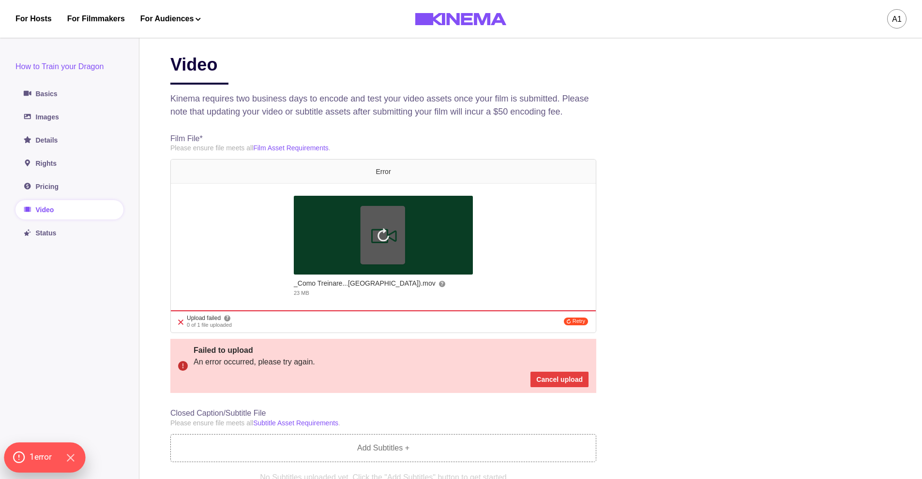
click at [40, 459] on span "1 error" at bounding box center [41, 457] width 22 height 13
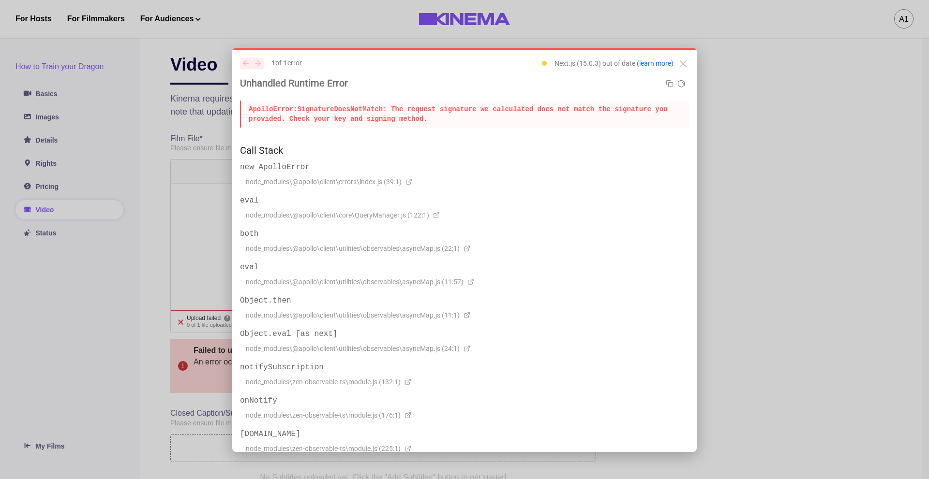
click at [319, 107] on p "ApolloError: SignatureDoesNotMatch: The request signature we calculated does no…" at bounding box center [464, 114] width 449 height 27
click at [677, 60] on icon "Close" at bounding box center [683, 64] width 12 height 12
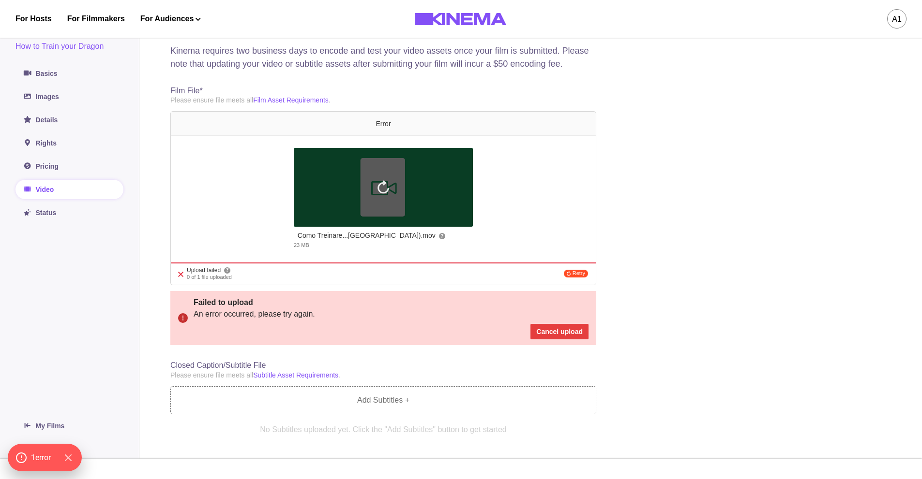
scroll to position [41, 0]
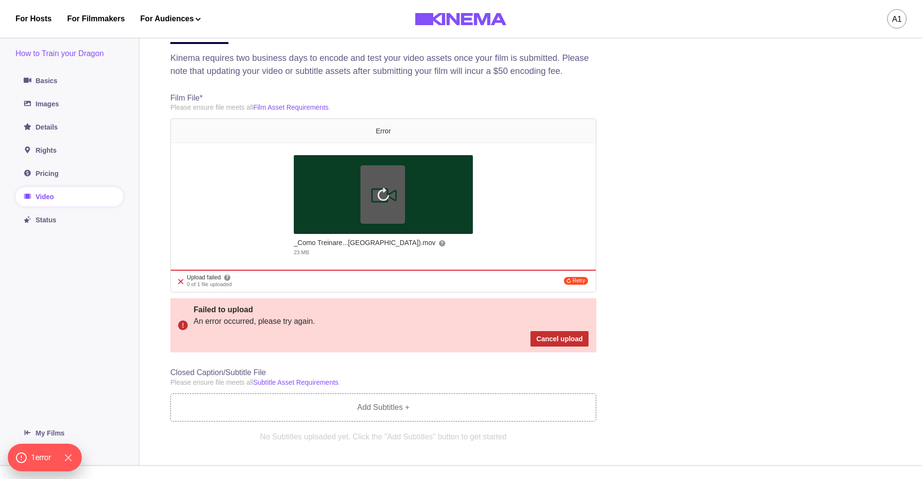
click at [548, 347] on button "Cancel upload" at bounding box center [559, 338] width 58 height 15
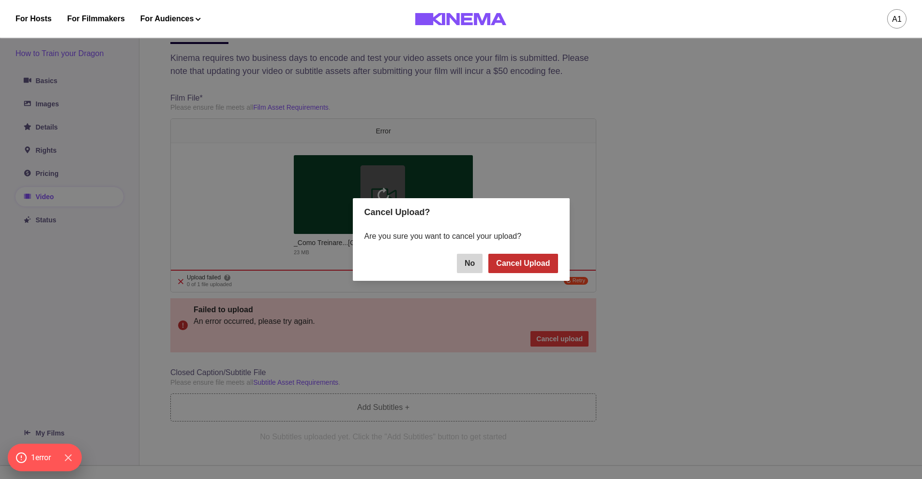
click at [538, 264] on button "Cancel Upload" at bounding box center [522, 263] width 69 height 19
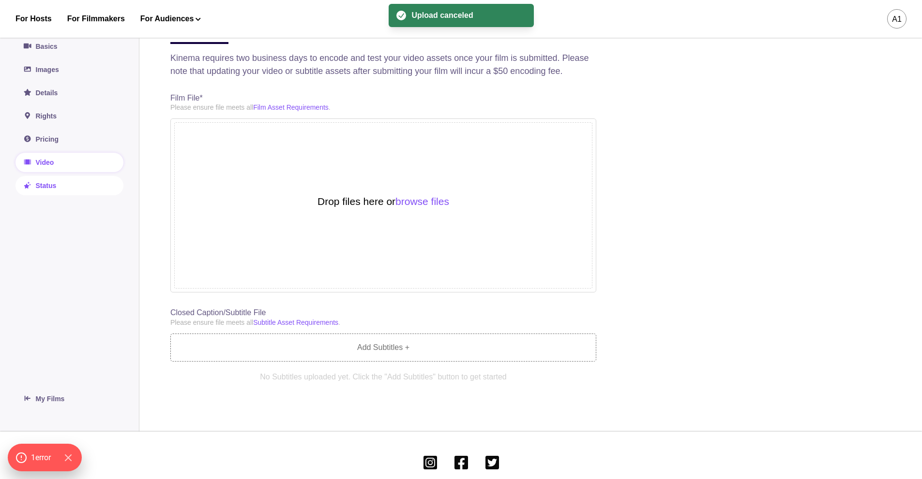
click at [60, 187] on link "Status" at bounding box center [69, 185] width 108 height 19
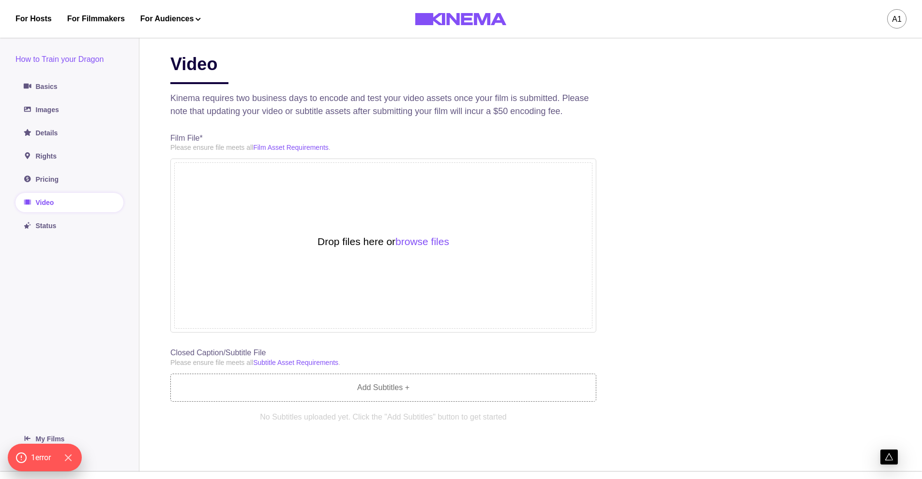
scroll to position [0, 0]
click at [86, 231] on link "Status" at bounding box center [69, 226] width 108 height 19
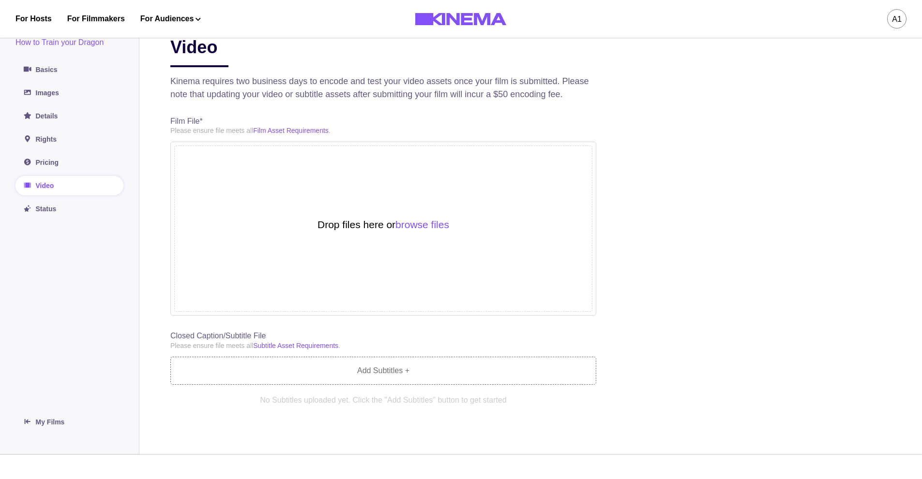
scroll to position [48, 0]
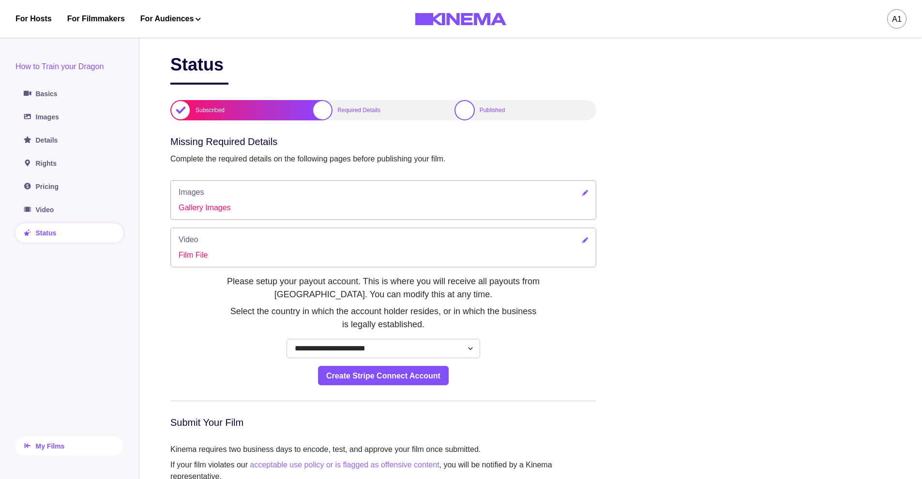
click at [60, 394] on aside "How to Train your Dragon Basics Images Details Rights Pricing Video Status My F…" at bounding box center [69, 259] width 139 height 442
drag, startPoint x: 60, startPoint y: 394, endPoint x: 76, endPoint y: 370, distance: 29.0
click at [60, 393] on aside "How to Train your Dragon Basics Images Details Rights Pricing Video Status My F…" at bounding box center [69, 259] width 139 height 442
click at [84, 342] on aside "How to Train your Dragon Basics Images Details Rights Pricing Video Status My F…" at bounding box center [69, 259] width 139 height 442
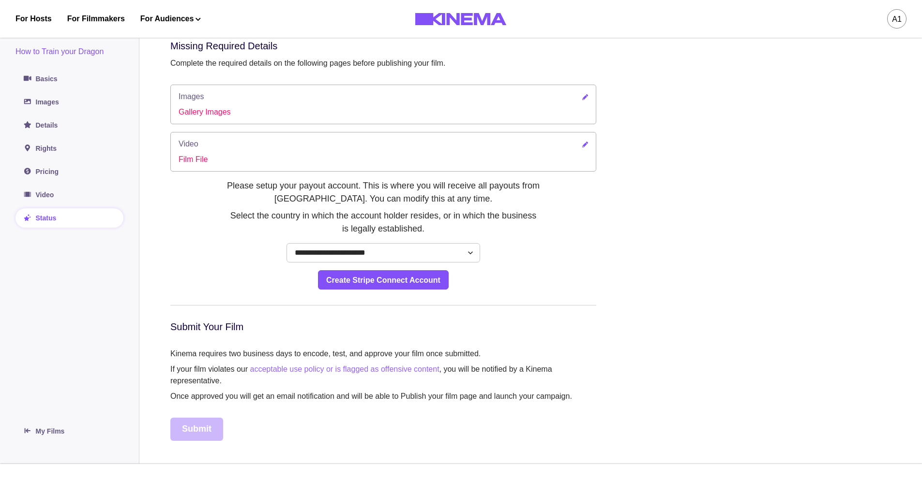
scroll to position [97, 0]
click at [38, 430] on link "My Films" at bounding box center [69, 430] width 108 height 19
click at [42, 429] on link "My Films" at bounding box center [69, 430] width 108 height 19
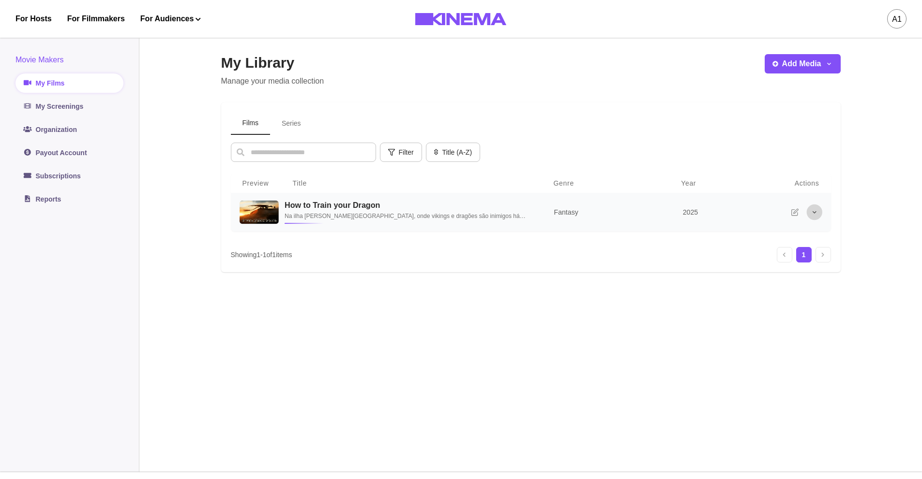
click at [811, 216] on icon "More options" at bounding box center [814, 213] width 8 height 8
click at [815, 211] on icon "More options" at bounding box center [814, 213] width 8 height 8
click at [813, 209] on button "More options" at bounding box center [813, 212] width 15 height 15
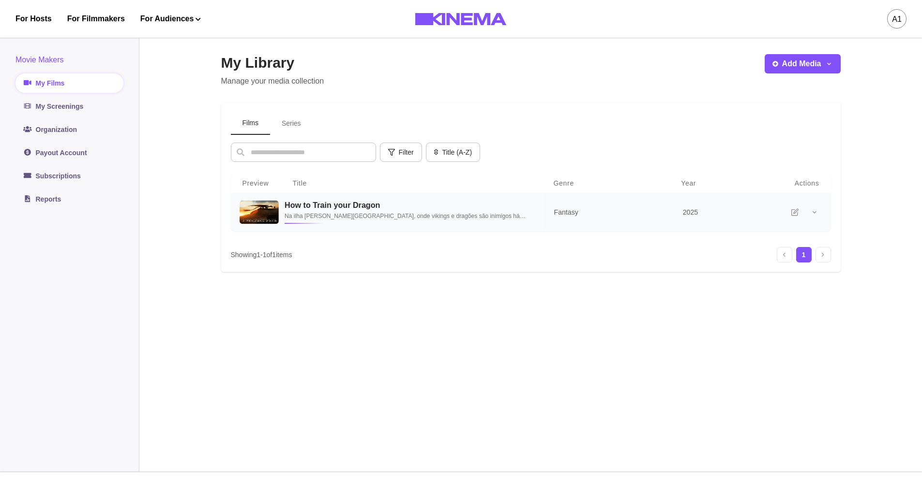
click at [463, 208] on h3 "How to Train your Dragon" at bounding box center [407, 205] width 246 height 9
select select "*******"
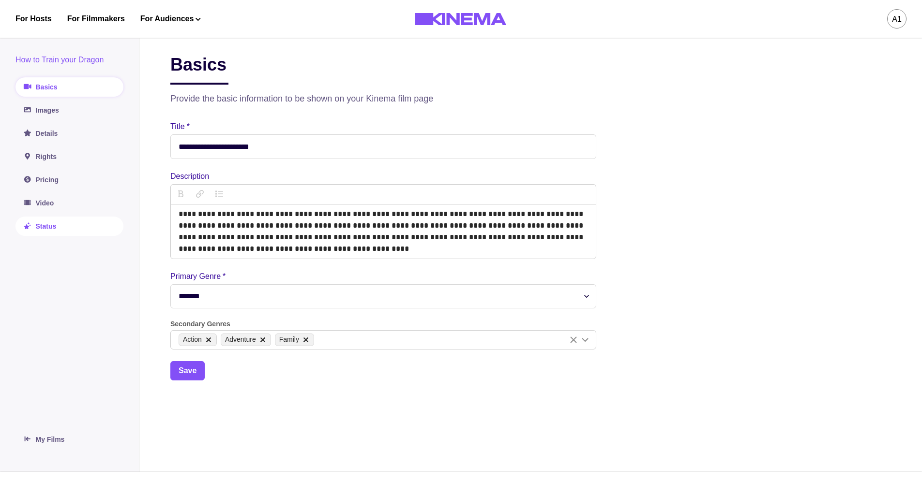
click at [55, 234] on link "Status" at bounding box center [69, 226] width 108 height 19
